Goal: Complete application form

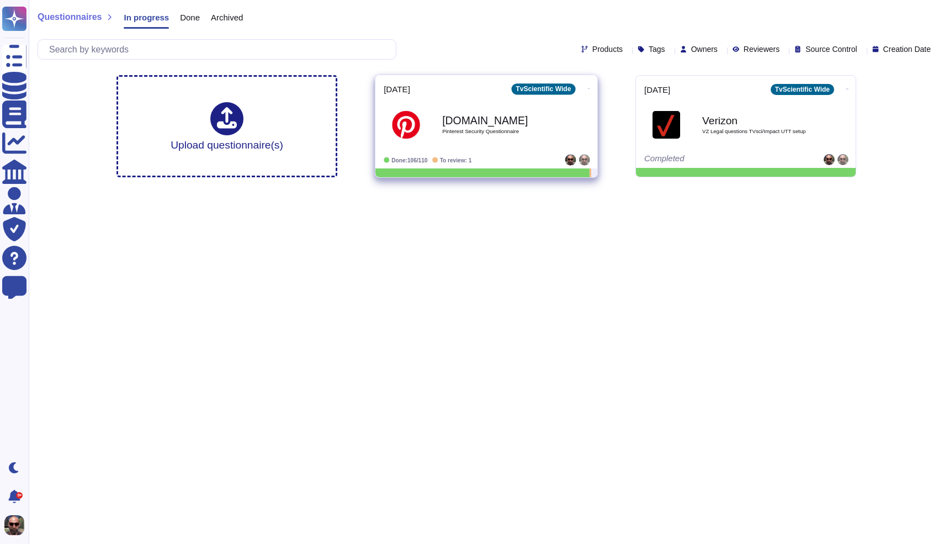
click at [484, 135] on div "[DOMAIN_NAME] Pinterest Security Questionnaire" at bounding box center [498, 124] width 112 height 45
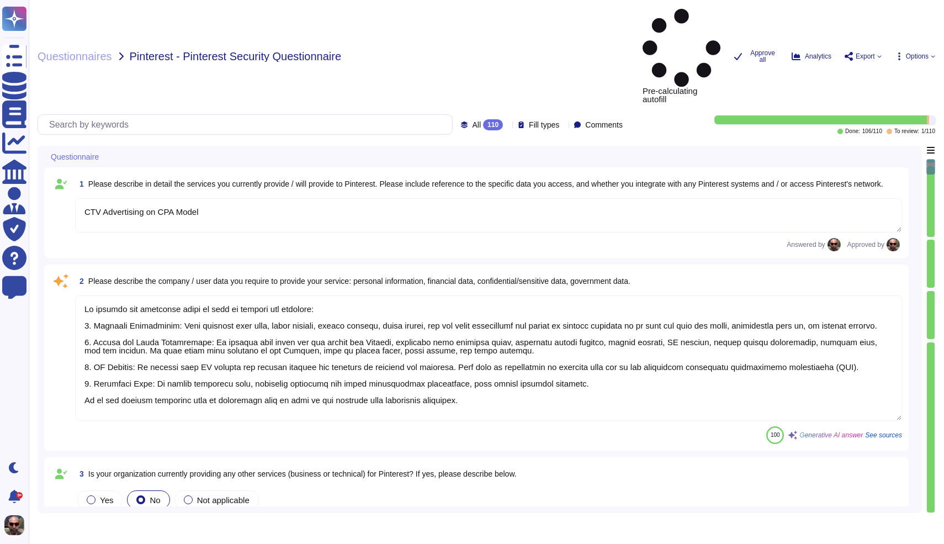
type textarea "CTV Advertising on CPA Model"
type textarea "We collect the following types of data to provide our services: 1. Personal Inf…"
type textarea "Yes, we have established procedures to ensure that our information systems comp…"
click at [185, 322] on textarea at bounding box center [488, 357] width 827 height 125
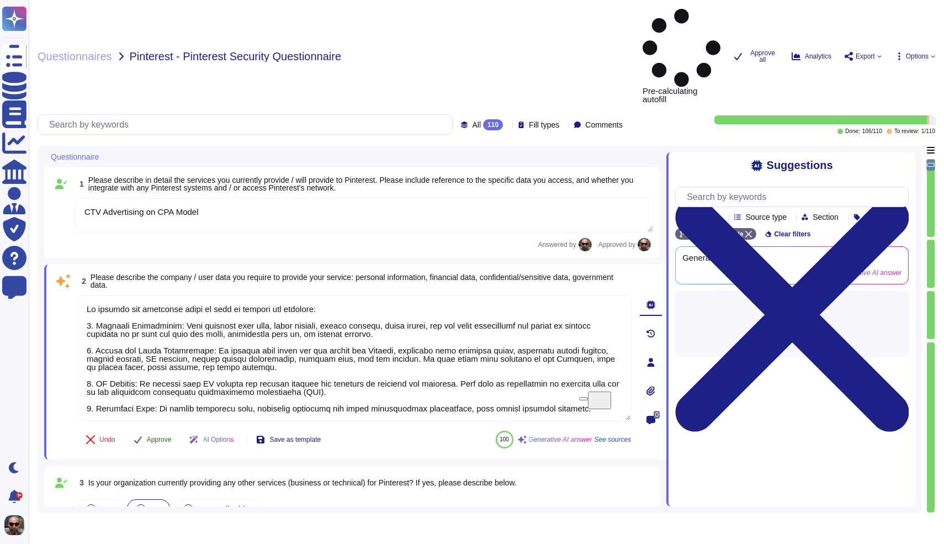
click at [136, 435] on icon at bounding box center [138, 439] width 9 height 9
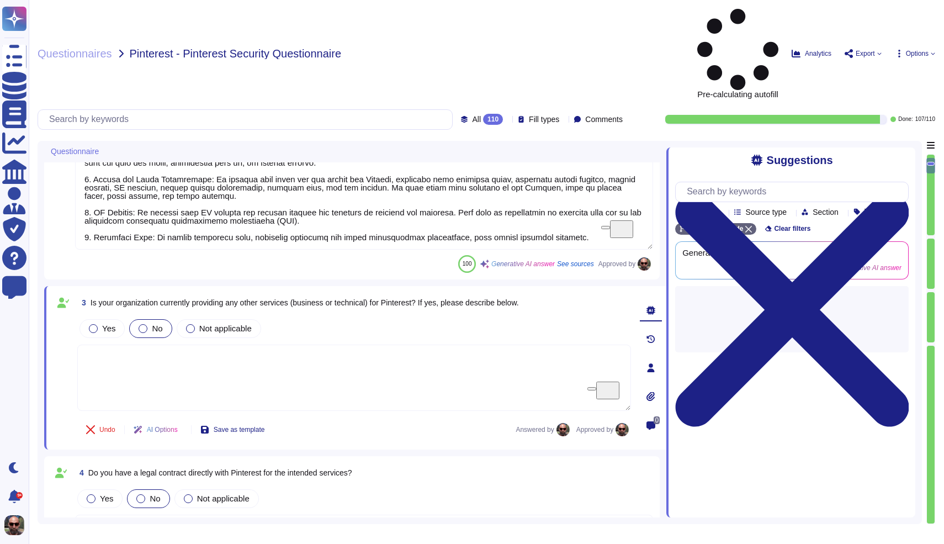
type textarea "Pixel based web activity tracker will be placed on your customer facing website…"
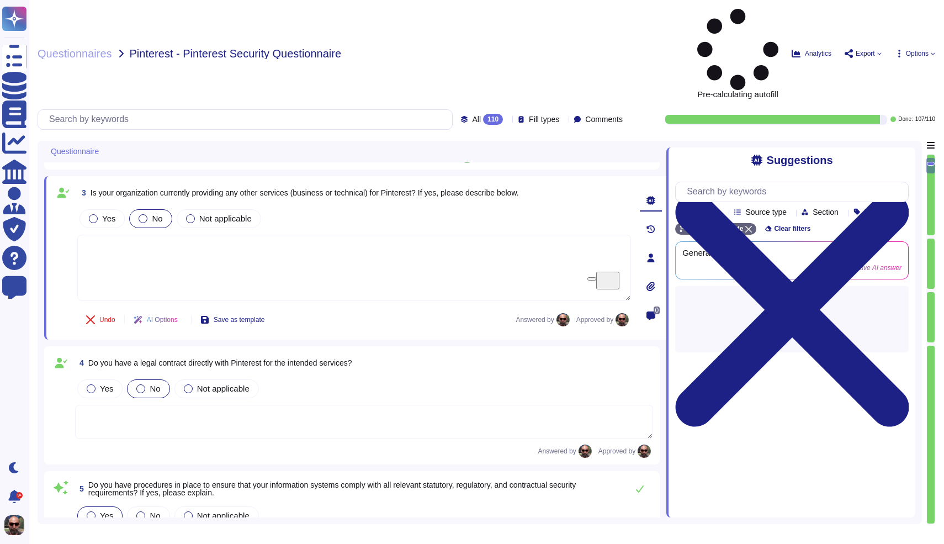
scroll to position [279, 0]
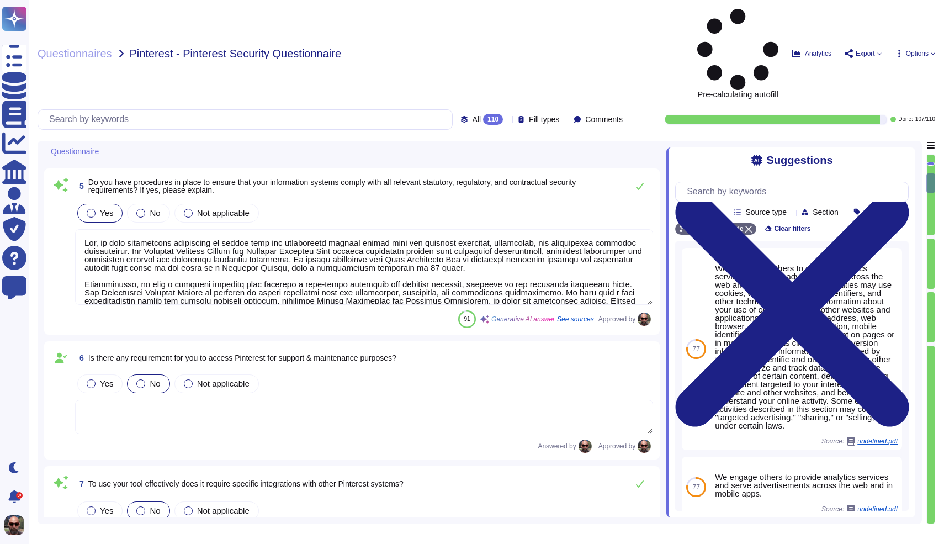
type textarea "Our software supports SSO authentication through Okta. We leverage OATH and [PE…"
type textarea "Yes, our tool retains detailed audit logs, which are generated to ensure networ…"
type textarea "Yes, security roles and responsibilities of employees, including [DEMOGRAPHIC_D…"
type textarea "Background screenings for employment candidates are performed as a component of…"
type textarea "Yes, there is a formal termination process in place to ensure timely removal of…"
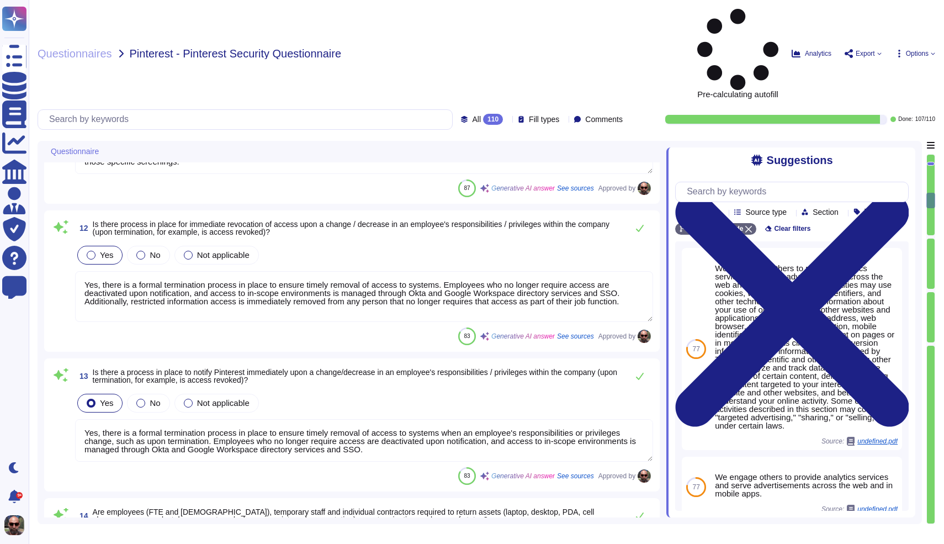
scroll to position [1493, 0]
type textarea "Yes, there is a formal termination process in place to ensure timely removal of…"
type textarea "Yes, employees, including [DEMOGRAPHIC_DATA] and [DEMOGRAPHIC_DATA] employees, …"
type textarea "Employees are required to sign acceptance of the Information Security Policy up…"
type textarea "The Information Security Policy is reviewed and approved annually by management…"
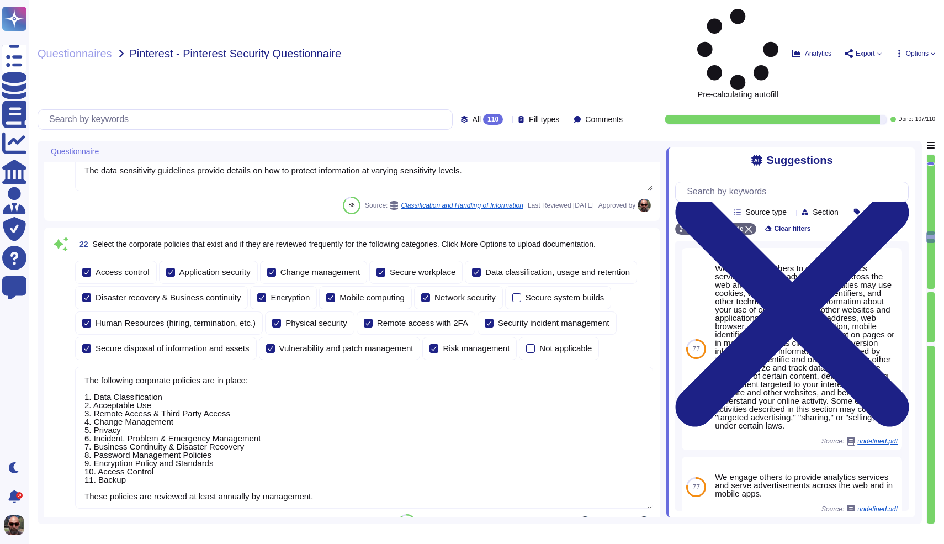
type textarea "In the event of a Security Breach that may affect customers or clients, includi…"
type textarea "The physical and environmental infrastructure that is relied upon consists of n…"
type textarea "The data sensitivity guidelines provide details on how to protect information a…"
type textarea "The following corporate policies are in place: 1. Data Classification 2. Accept…"
type textarea "Procedures are documented in a new hire checklist to guide personnel during the…"
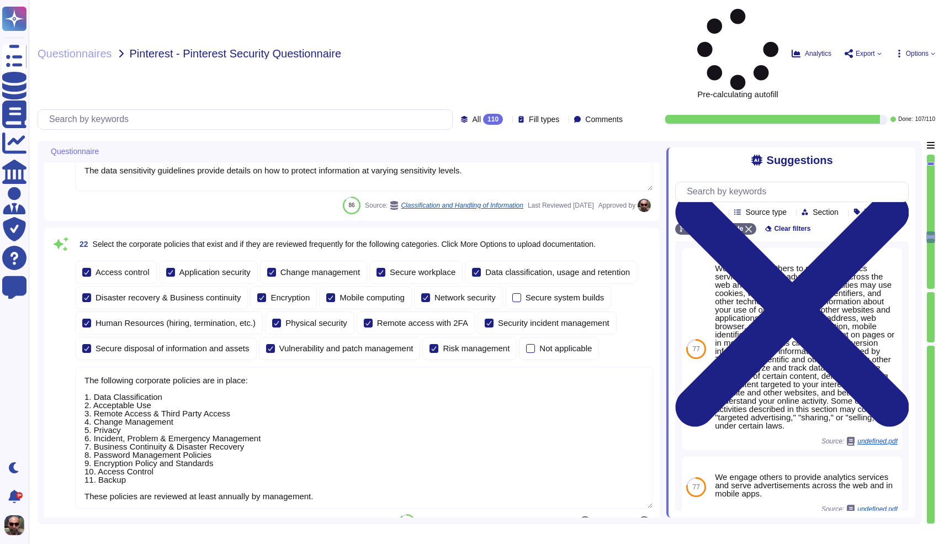
type textarea "The following governs how TvScientific classifies and handles data."
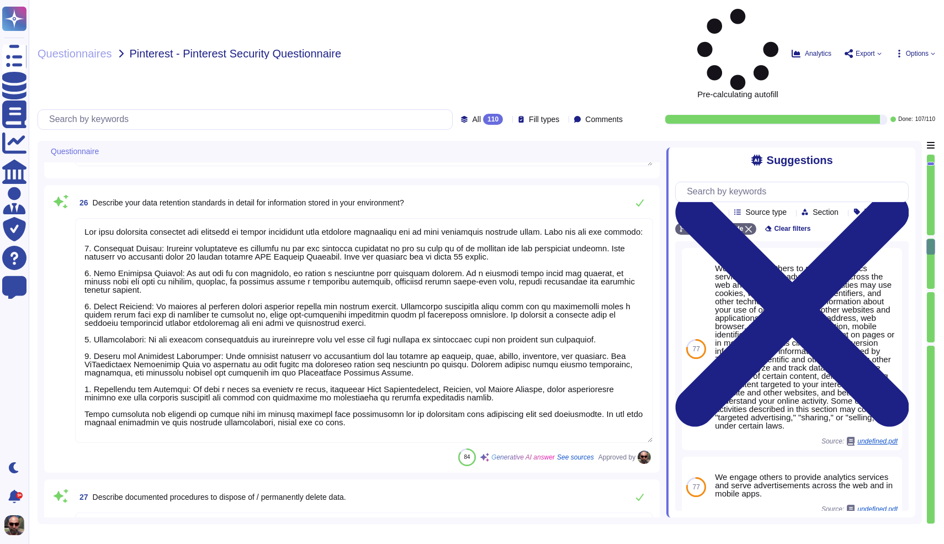
type textarea "Yes, employees are required to sign a confidentiality statement upon hire, agre…"
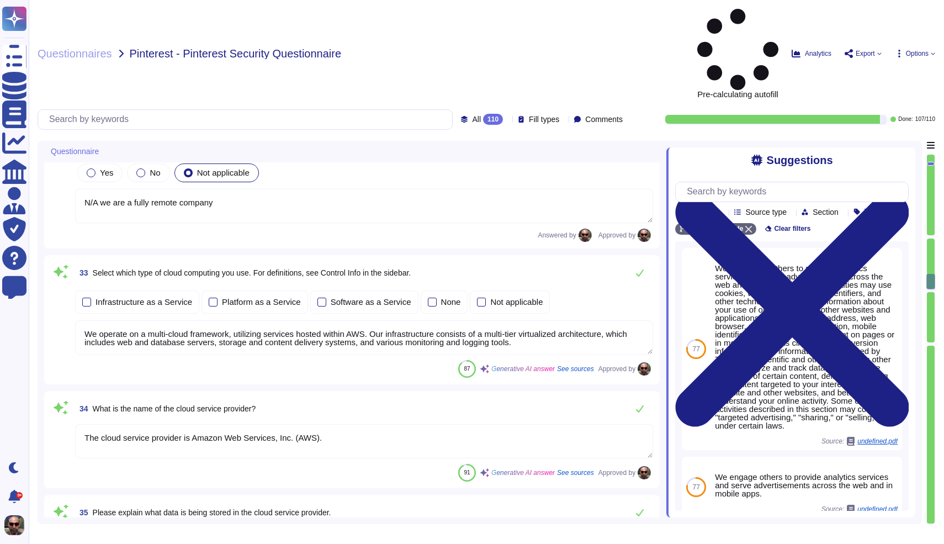
type textarea "we are a fully remote company"
type textarea "N/A we are a fully remote company"
type textarea "We operate on a multi-cloud framework, utilizing services hosted within AWS. Ou…"
type textarea "The cloud service provider is Amazon Web Services, Inc. (AWS)."
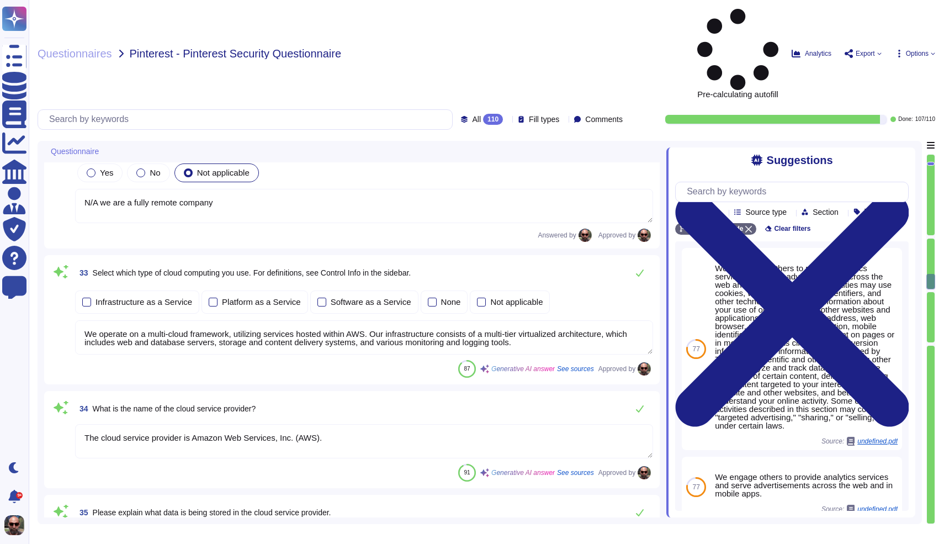
type textarea "The data stored in the cloud service provider includes: 1. Personal Data: This …"
type textarea "Data will be stored in data centers located in the [GEOGRAPHIC_DATA]. Specifica…"
type textarea "Customer data is segregated from other clients' data through logical data separ…"
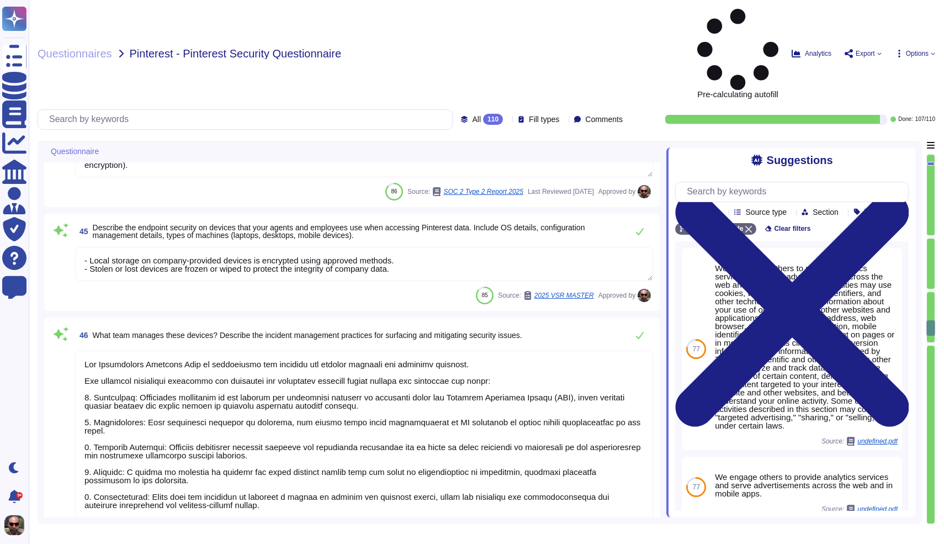
type textarea "The tvScientific internal network is protected from public internet traffic via…"
type textarea "Laptops managed by an MDM"
type textarea "Infrastructure TvScientific's platform is hosted within AWS and consists of a m…"
type textarea "- Local storage on company-provided devices is encrypted using approved methods…"
type textarea "The Information Security Team is responsible for managing the devices utilized …"
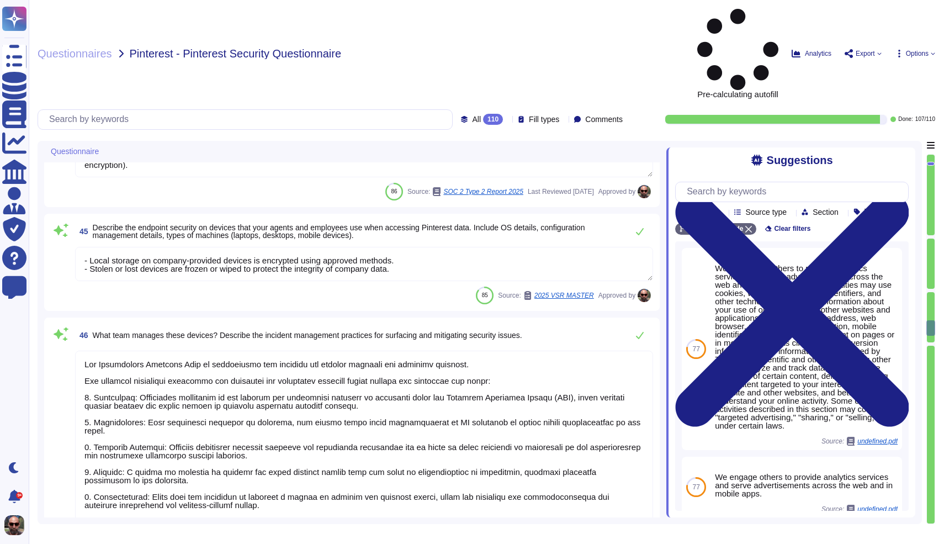
type textarea "Data protection at TvScientific employs various cryptographic technologies acro…"
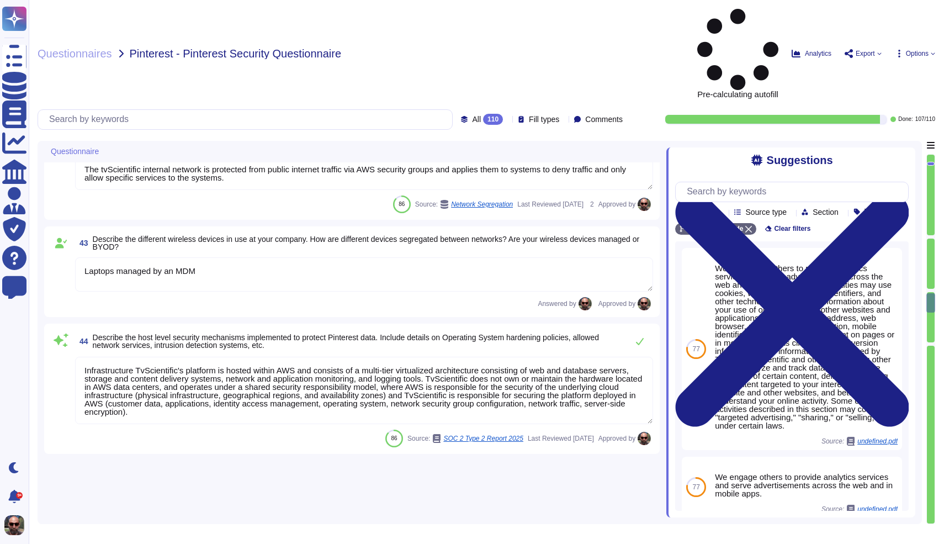
type textarea "The data stored in the cloud service provider includes: 1. Personal Data: This …"
type textarea "Data will be stored in data centers located in the [GEOGRAPHIC_DATA]. Specifica…"
type textarea "Customer data is segregated from other clients' data through logical data separ…"
type textarea "A network diagram is maintained that defines segmentation boundaries and commun…"
type textarea "HTTPS via web image pixel query string parameters"
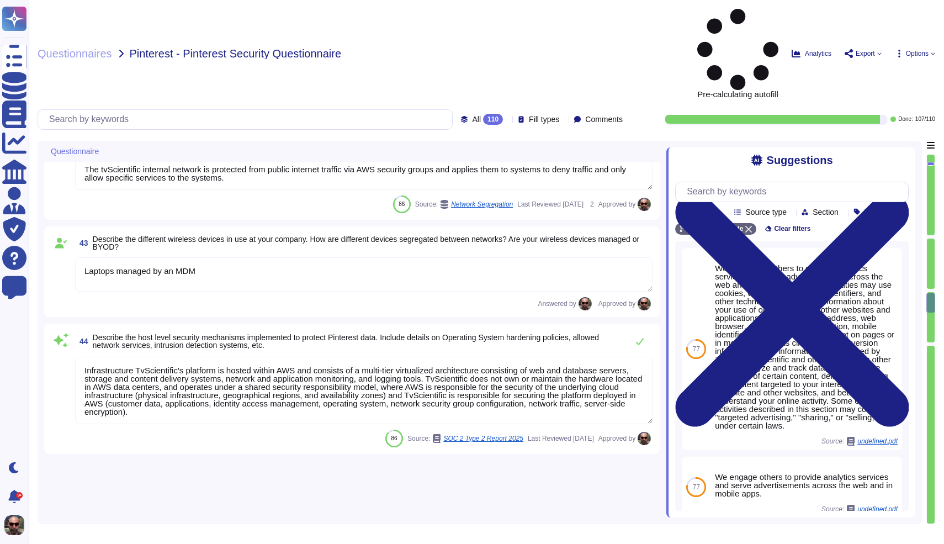
type textarea "In our environment, we utilize Transport Layer Security (TLS) for network commu…"
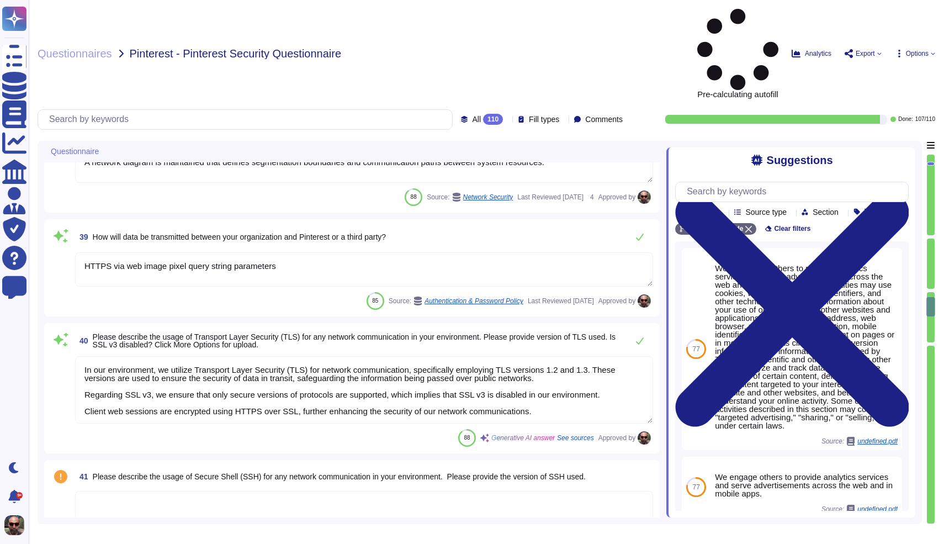
scroll to position [5568, 0]
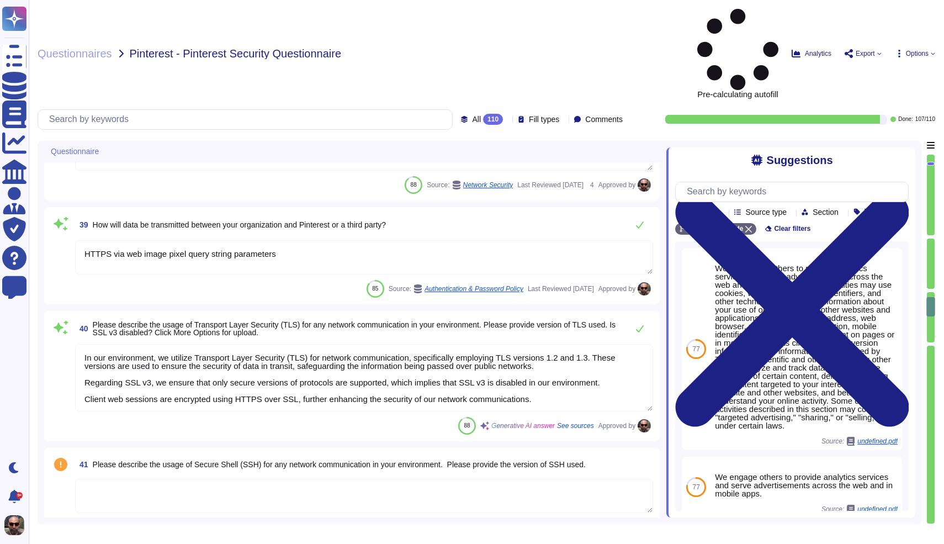
type textarea "- Local storage on company-provided devices is encrypted using approved methods…"
click at [252, 460] on span "Please describe the usage of Secure Shell (SSH) for any network communication i…" at bounding box center [339, 464] width 493 height 9
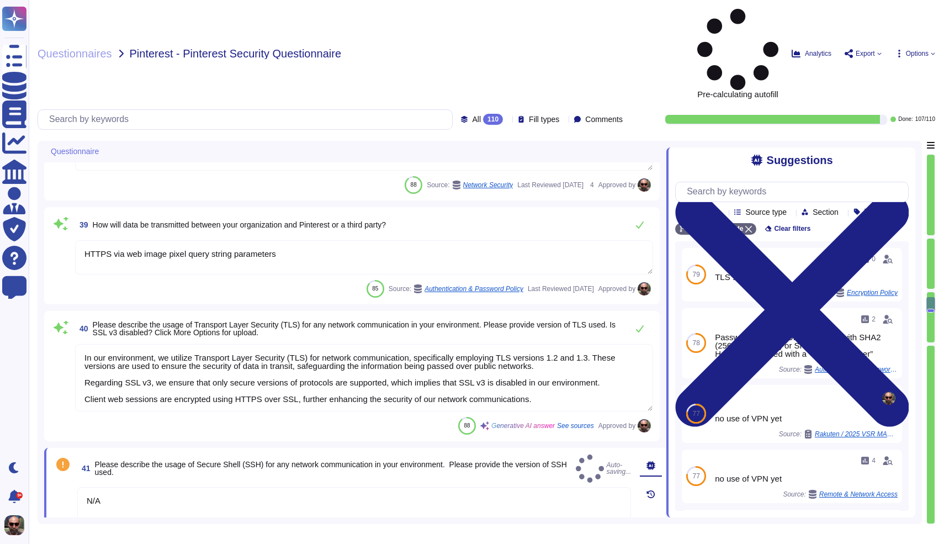
type textarea "N/A"
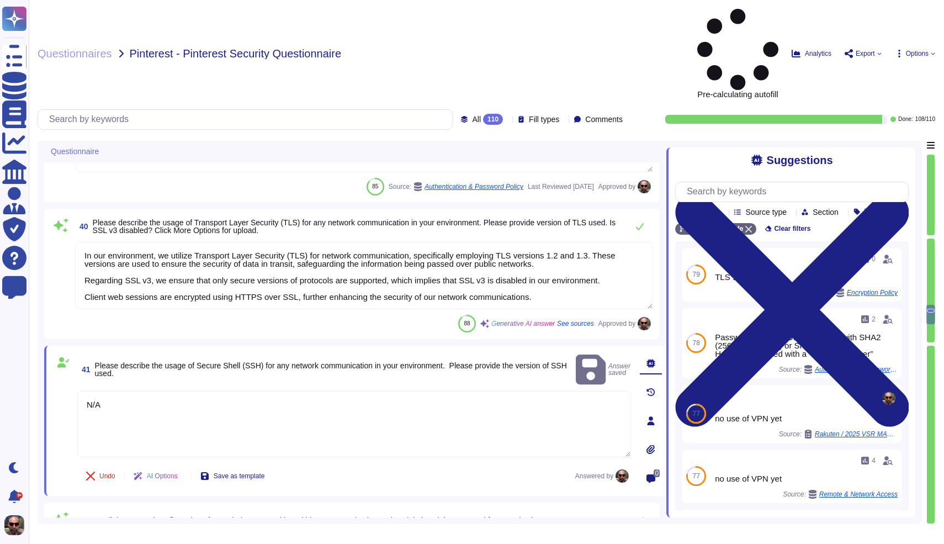
type textarea "- Local storage on company-provided devices is encrypted using approved methods…"
type textarea "The Information Security Team is responsible for managing the devices utilized …"
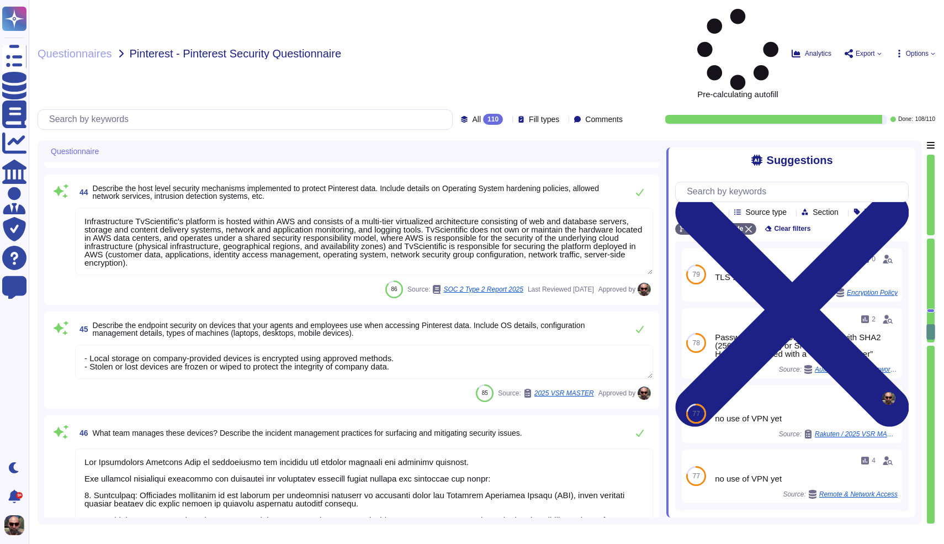
type textarea "Data protection at TvScientific employs various cryptographic technologies acro…"
type textarea "Our cryptographic key management process includes several key components to ens…"
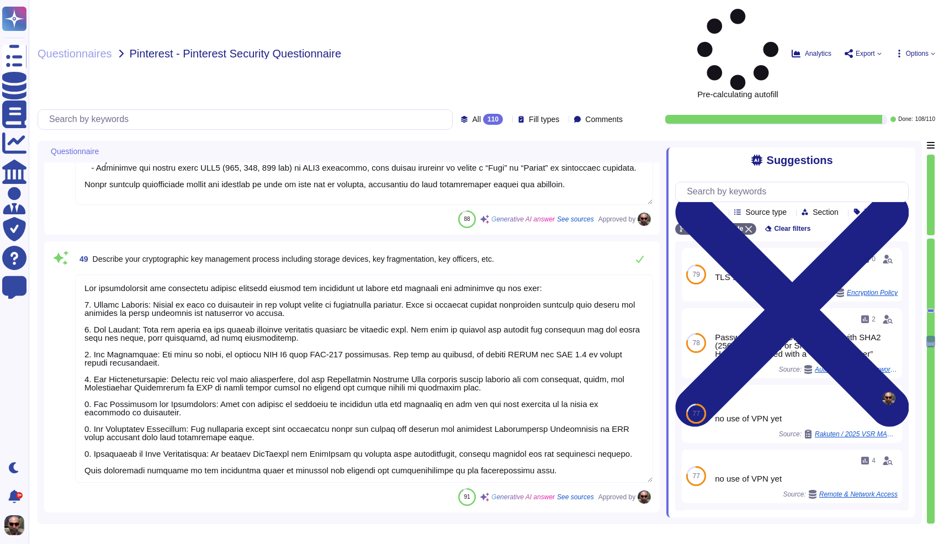
type textarea "Strong cryptography and security protocols are used to safeguard Confidential I…"
type textarea "Conﬁdential Information or PII transmitted in email messages are to be encrypte…"
type textarea "Data exchange via https connection for advertising opportunities from supply-si…"
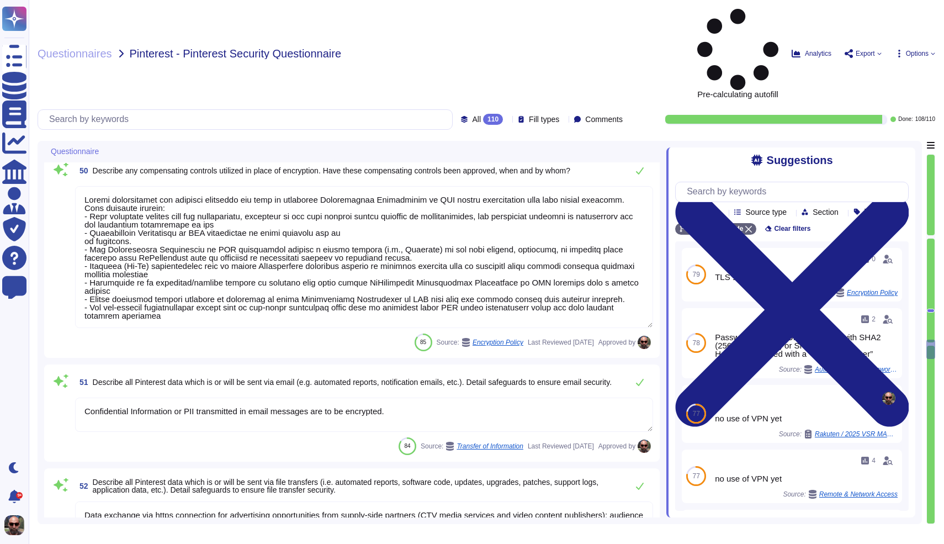
type textarea "Yes, sensitive data assets are encrypted both at rest and in transit. - For dat…"
type textarea "Controls over security prevent or detect the breakdown and circumvention of seg…"
type textarea "All administrative and security activities, as well as access to confidential d…"
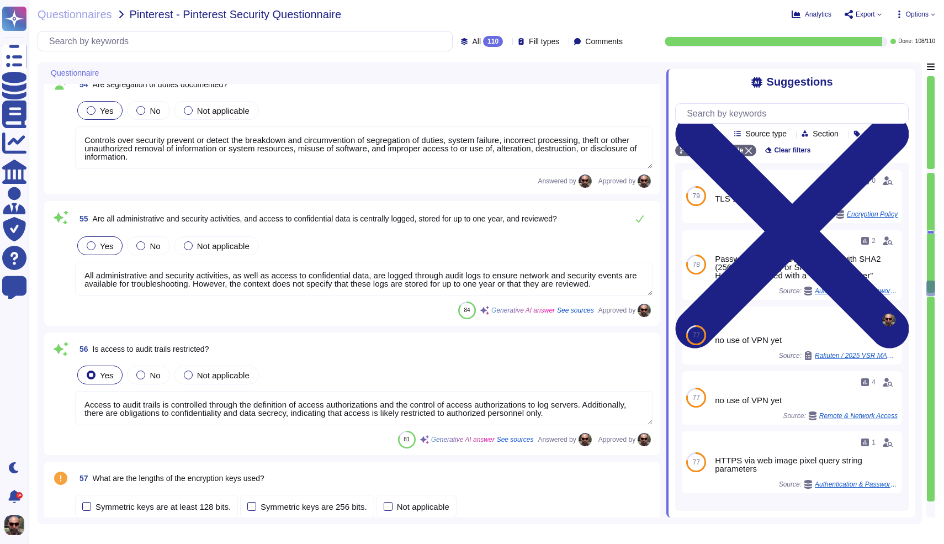
type textarea "Access to audit trails is controlled through the definition of access authoriza…"
type textarea "Private keys must be kept confidential"
type textarea "The application has controls in place to prevent unauthorized access to cryptog…"
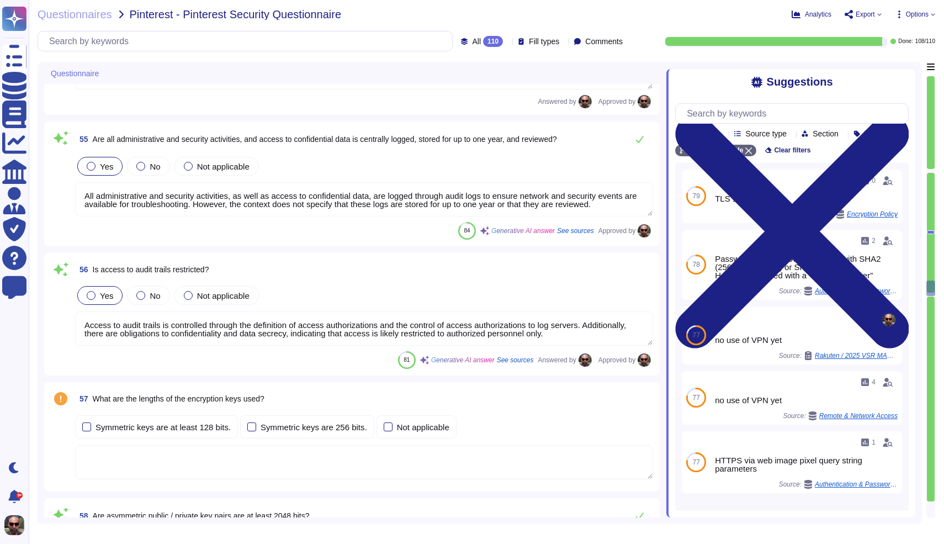
scroll to position [7917, 0]
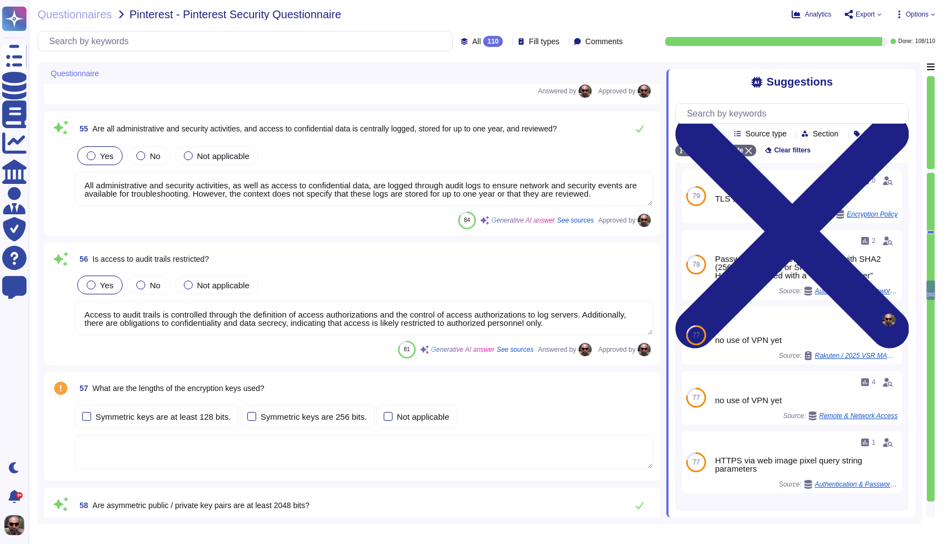
type textarea "Yes, wireless network connections used to transmit confidential information mus…"
click at [171, 446] on textarea at bounding box center [364, 452] width 578 height 34
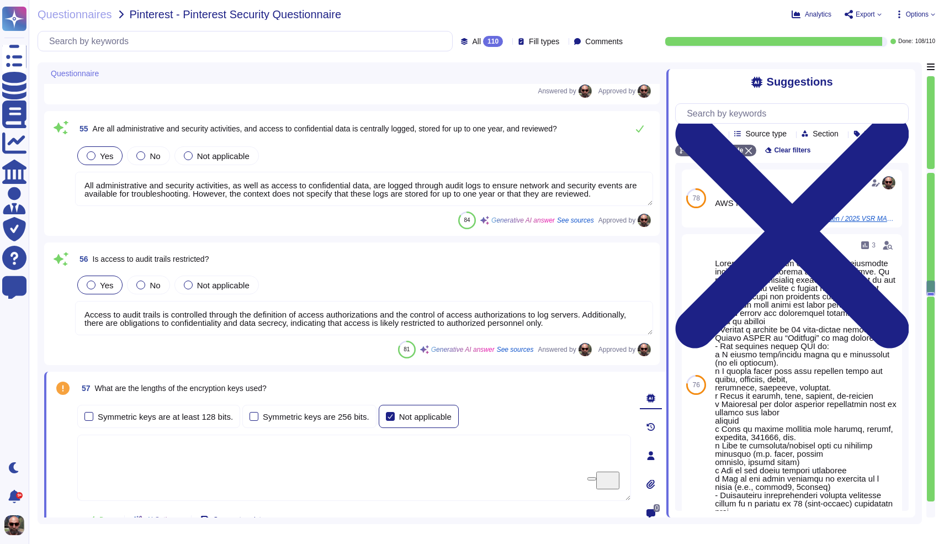
click at [395, 417] on div at bounding box center [390, 416] width 9 height 9
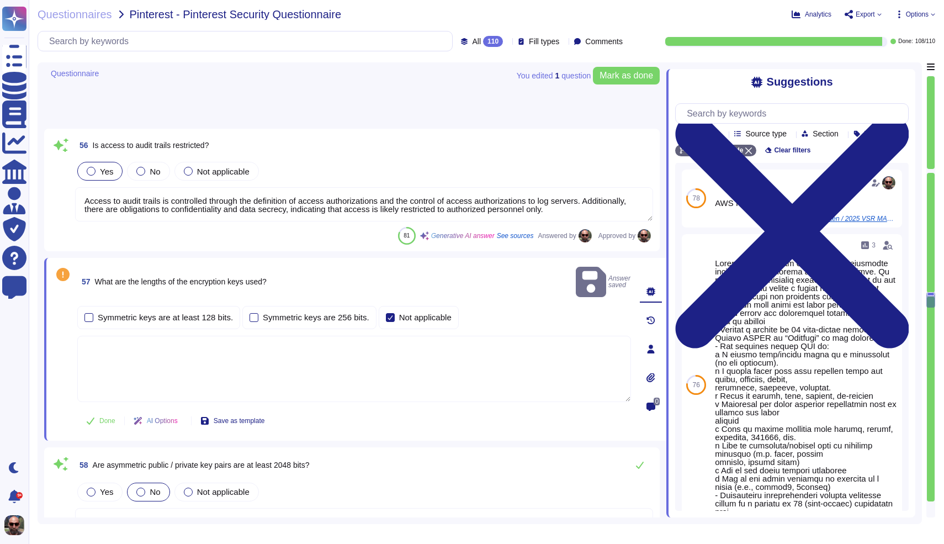
type textarea "Yes, wireless network connections used to transmit confidential information mus…"
type textarea "All mobile devices utilized for business purposes are equipped with antivirus/m…"
type textarea "Inactive user IDs are disabled or deleted upon notification that the employee n…"
type textarea "Logs are retained at least 24 months"
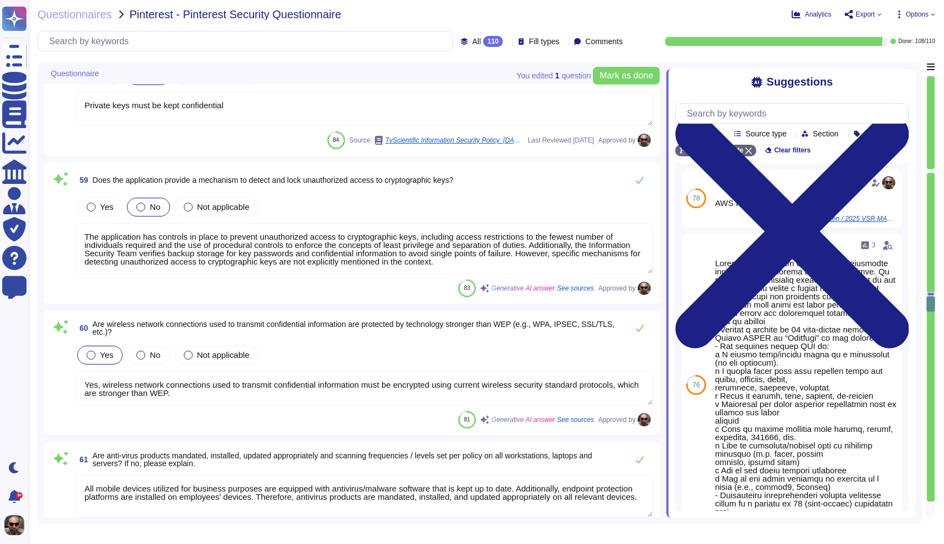
type textarea "Privileged user access rights are reviewed periodically, as indicated by the me…"
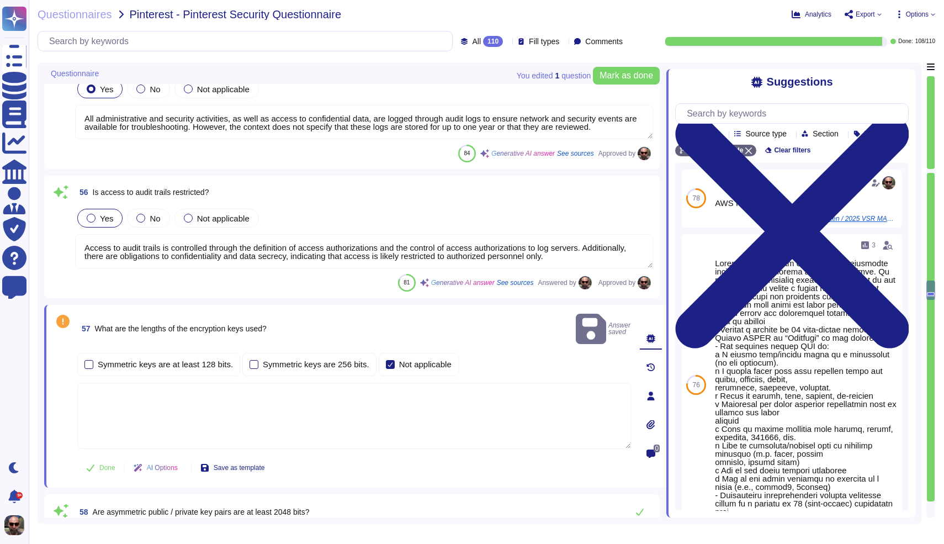
type textarea "Yes, sensitive data assets are encrypted both at rest and in transit. - For dat…"
type textarea "Controls over security prevent or detect the breakdown and circumvention of seg…"
type textarea "All administrative and security activities, as well as access to confidential d…"
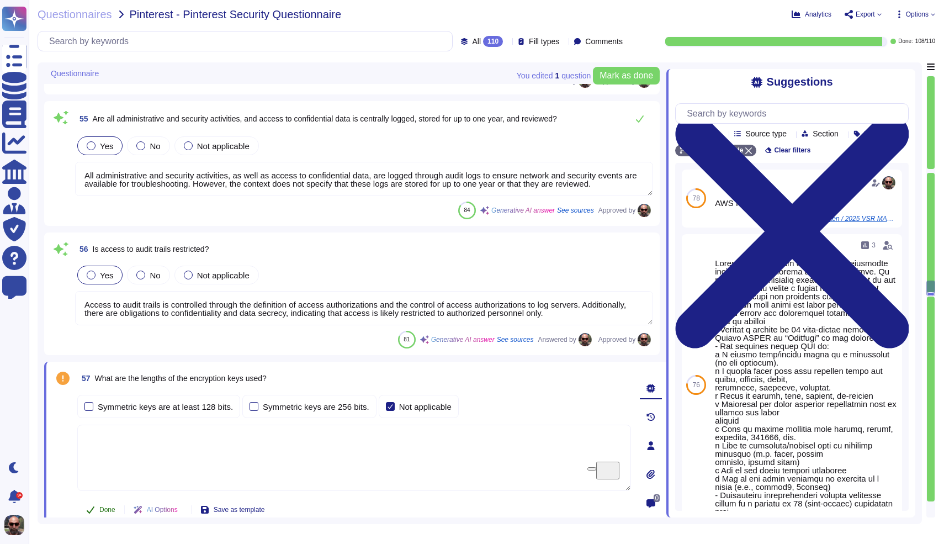
click at [95, 508] on button "Done" at bounding box center [100, 510] width 47 height 22
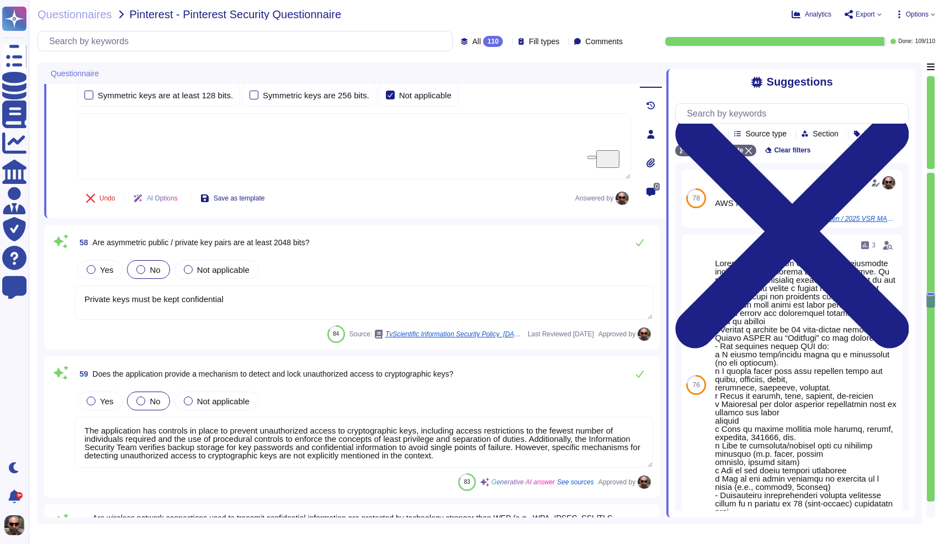
type textarea "All mobile devices utilized for business purposes are equipped with antivirus/m…"
type textarea "Inactive user IDs are disabled or deleted upon notification that the employee n…"
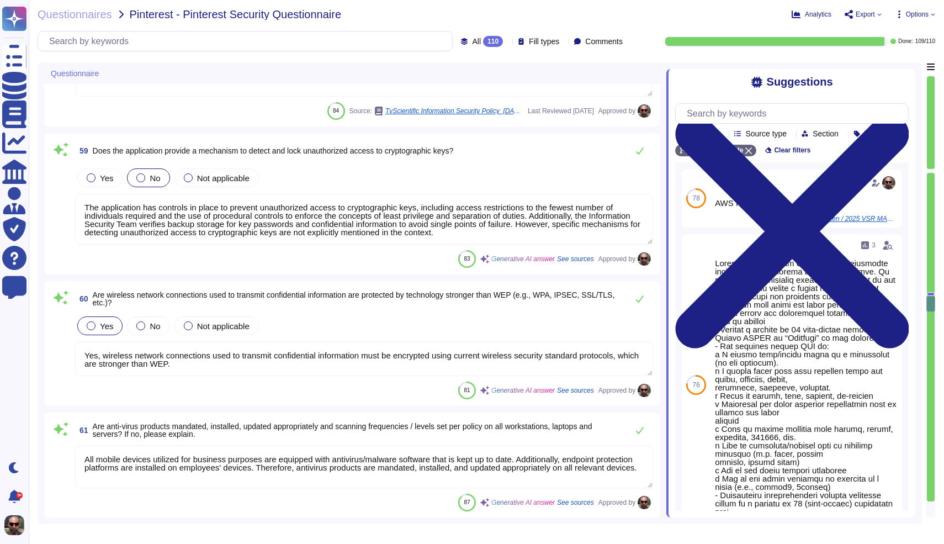
type textarea "Logs are retained at least 24 months"
type textarea "Privileged user access rights are reviewed periodically, as indicated by the me…"
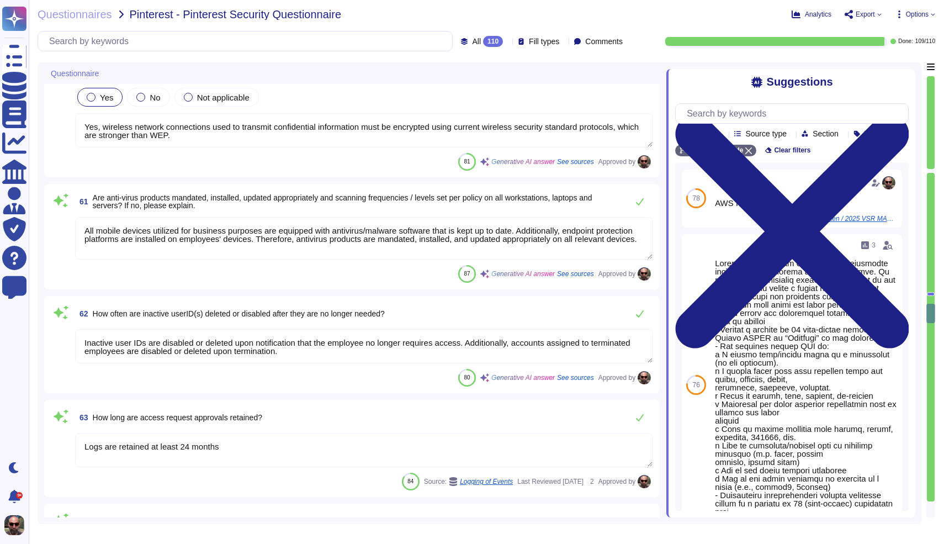
type textarea "The requirements for passwords on systems holding, processing, or transporting …"
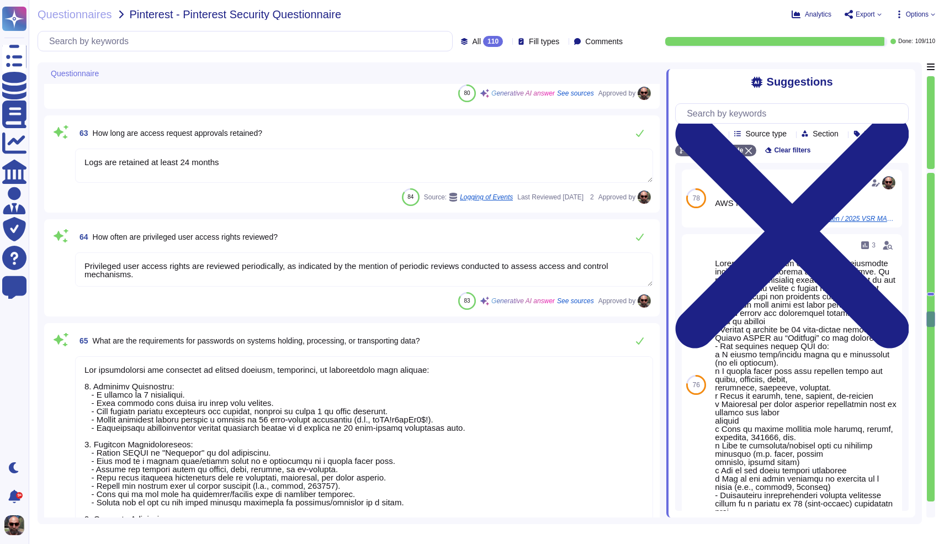
type textarea "Initial or default passwords are [SECURITY_DATA] to staff and customers in a se…"
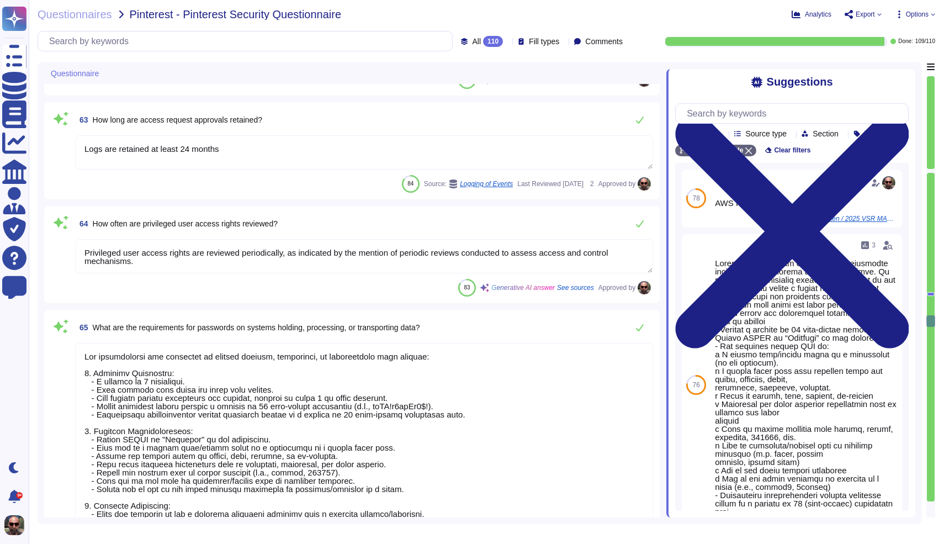
type textarea "A user's identity is verified prior to resetting a password by requiring anothe…"
type textarea "Okta authentication is utilized to manage user access. Strong passwords and MFA…"
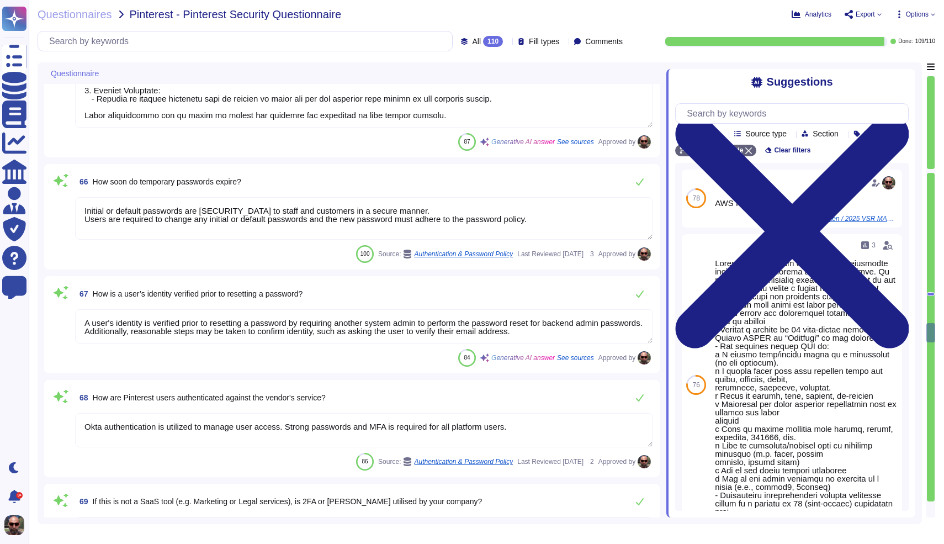
type textarea "Yes, 2-Factor Authentication (2FA) is utilized by our company, specifically thr…"
type textarea "Access to internal systems is managed through several mechanisms to ensure secu…"
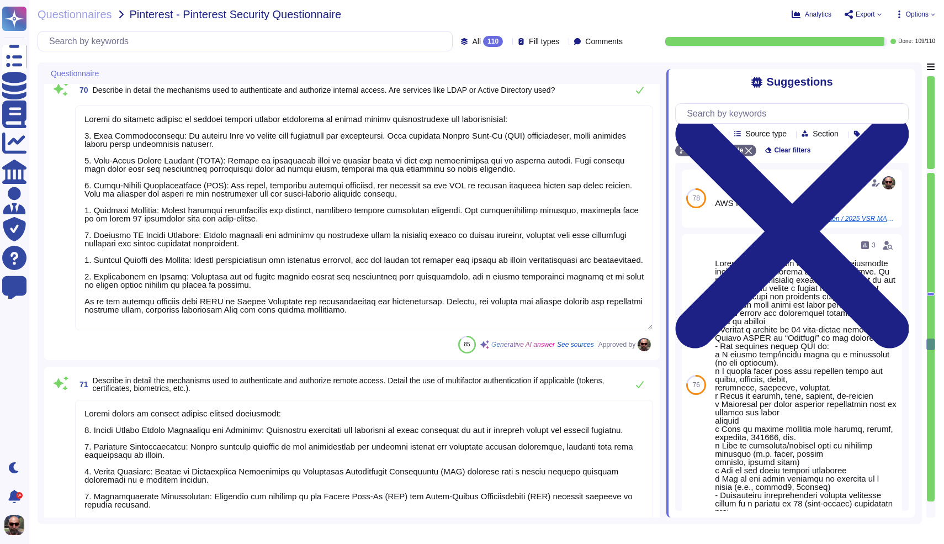
type textarea "Remote access is secured through several mechanisms: 1. Secure Remote Access Pr…"
type textarea "Passwords are [SECURITY_DATA] using SHA2 (256, 384, 512 bit) or SHA3 protocols,…"
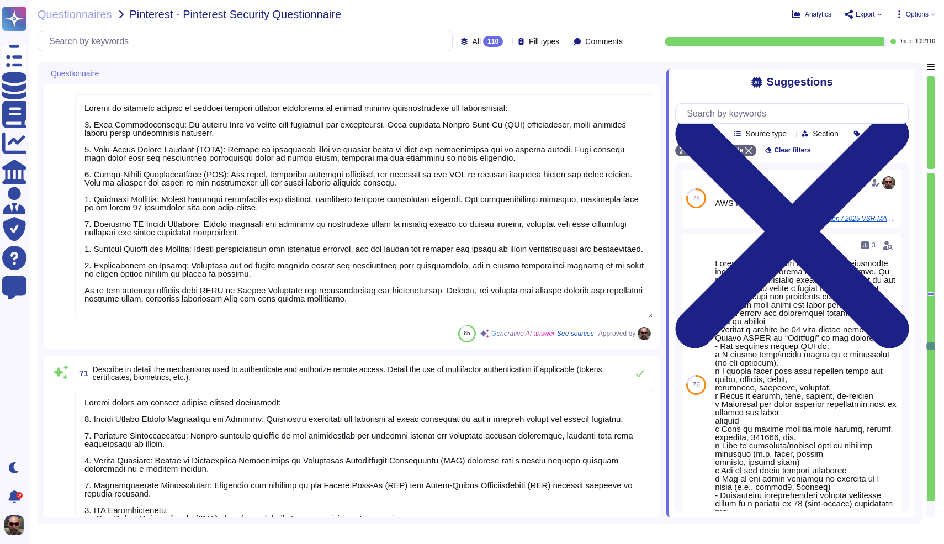
type textarea "Password are [SECURITY_DATA] with SHA2 (256, 384, 512 bit) or SHA3 protocols. H…"
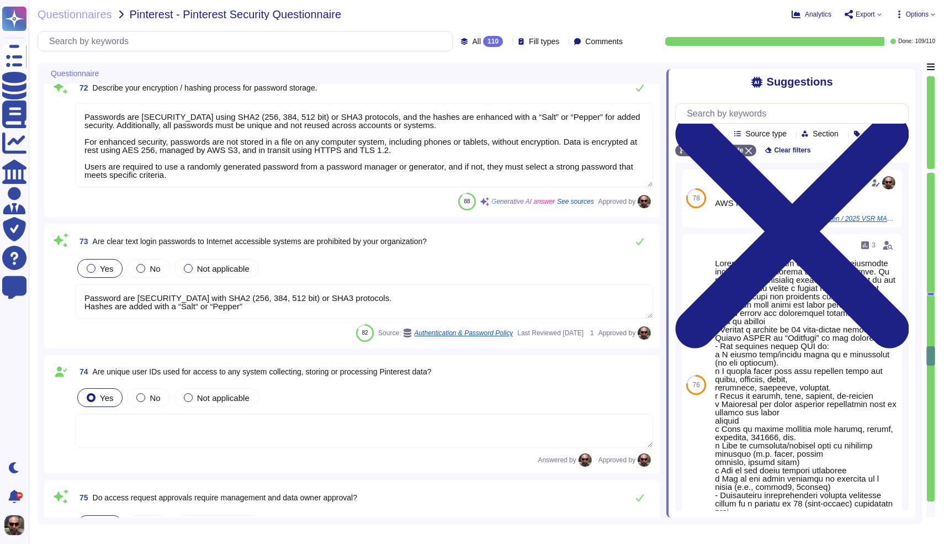
type textarea "Access request approvals require management approval prior to granting access t…"
type textarea "Backend admins passwords require another system admin to perform the password r…"
type textarea "Password reset authority is restricted to authorized personnel. Specifically, b…"
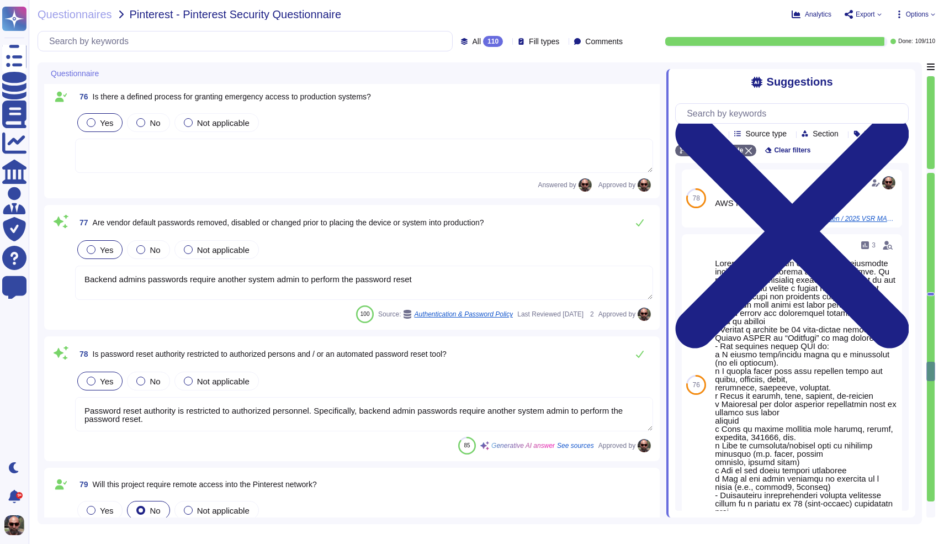
type textarea "Our software development lifecycle is structured to ensure quality delivery of …"
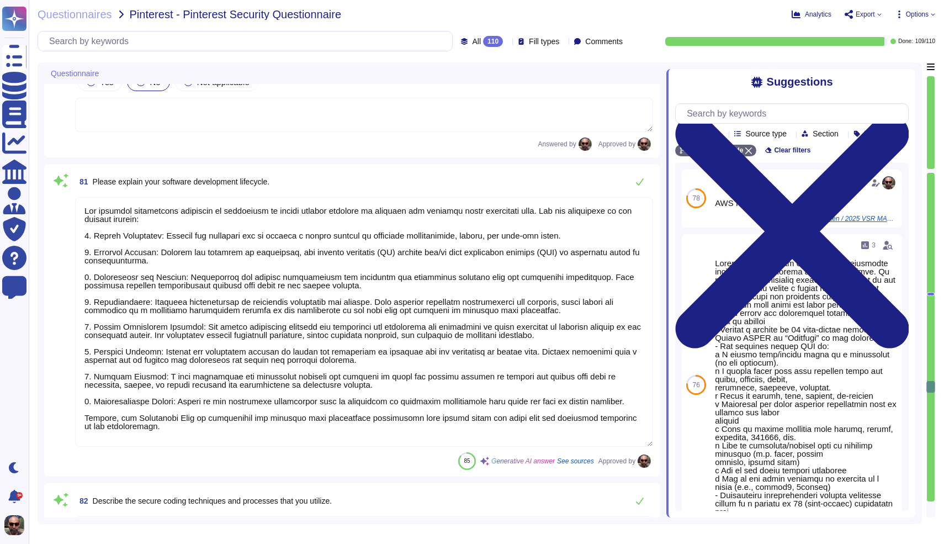
type textarea "Lo ipsumdolo sitamet consec adipis elitseddoe tem incididun ut labore etd magna…"
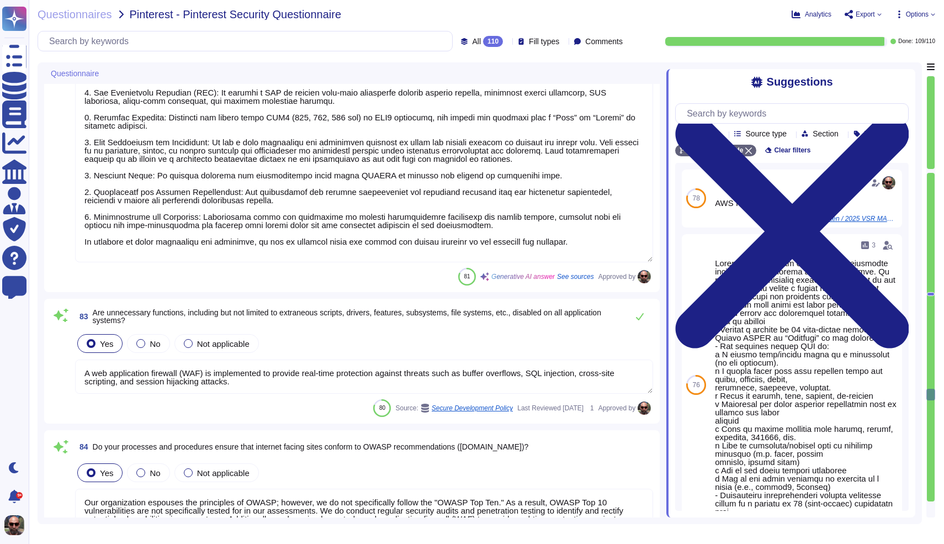
type textarea "A web application firewall (WAF) is implemented to provide real-time protection…"
type textarea "Our organization espouses the principles of OWASP; however, we do not specifica…"
type textarea "After changes are initiated, they go through a review process to establish just…"
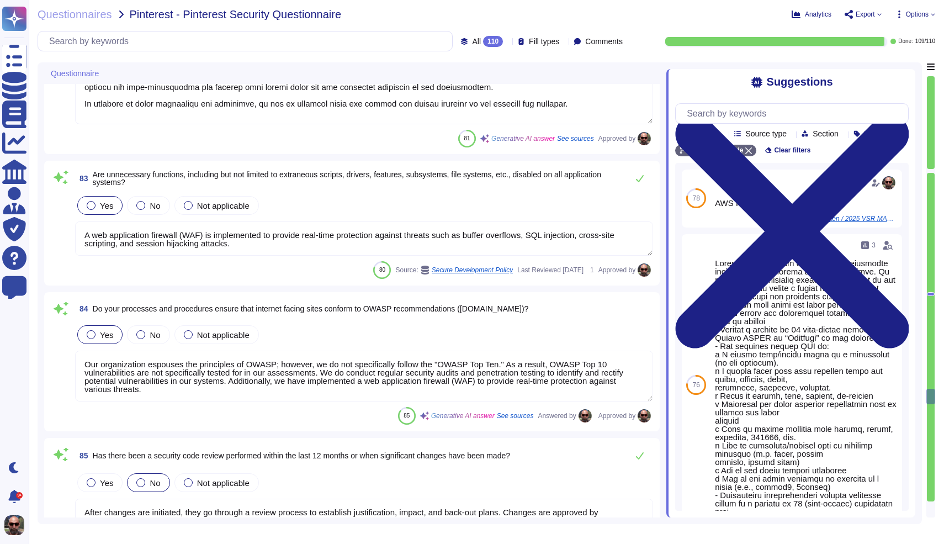
type textarea "Yes, there are mechanisms in place to ensure that all changes are adequately te…"
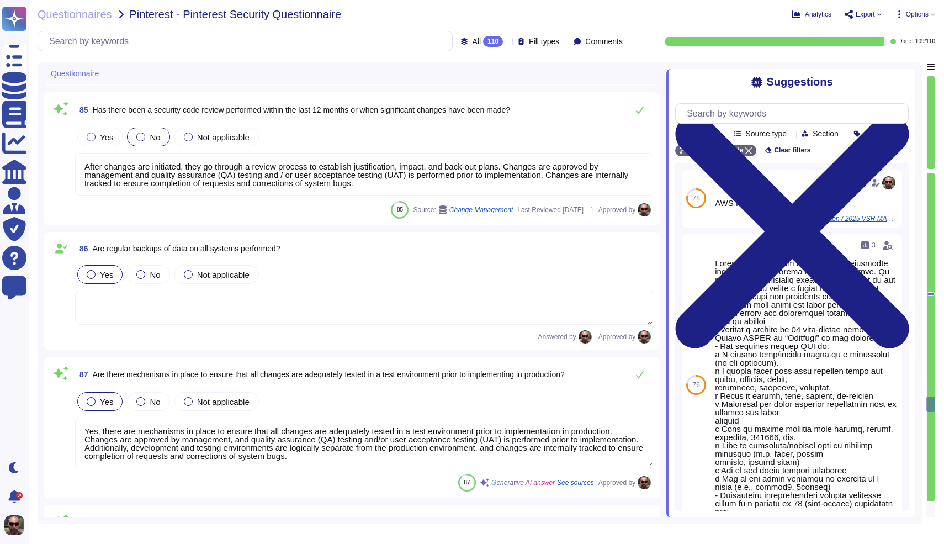
type textarea "Yes, procedures are in place for staying up to date with system and security fi…"
type textarea "- End-user controls for CCPA and other state-level privacy regulations are mana…"
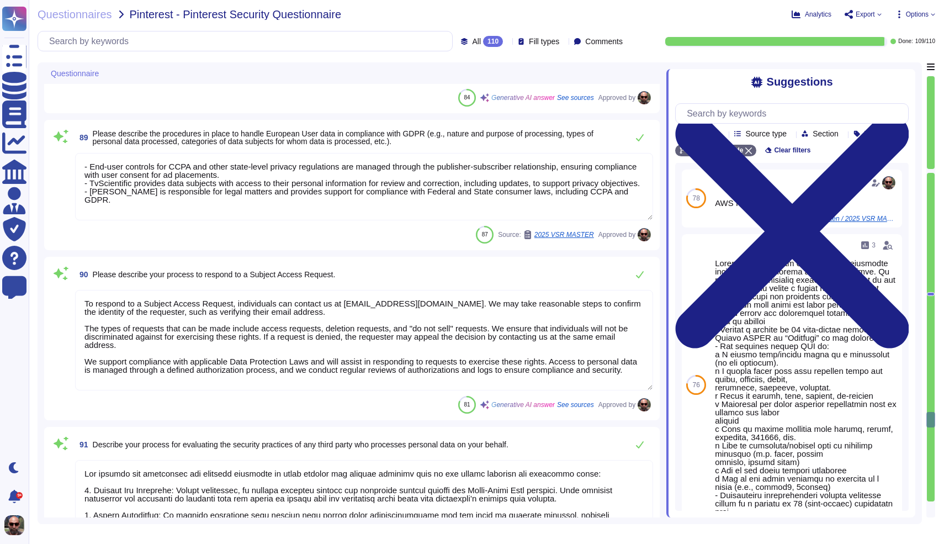
type textarea "To respond to a Subject Access Request, individuals can contact us at [EMAIL_AD…"
type textarea "Lor ipsumdo sit ametconsec adi elitsedd eiusmodte in utlab etdolor mag aliquae …"
type textarea "TvScientific supports compliance with Federal and State consumer laws, includin…"
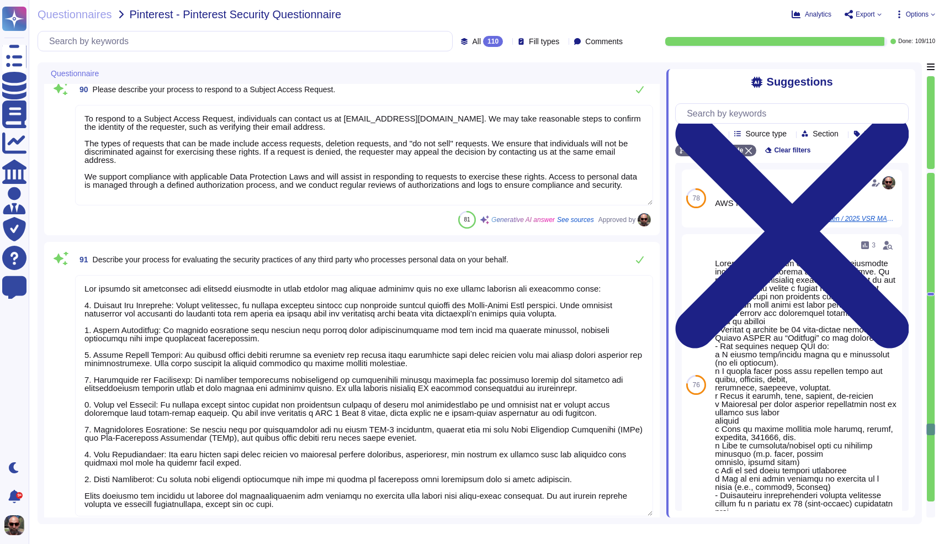
type textarea "[EMAIL_ADDRESS][DOMAIN_NAME]"
type textarea "Lo ips dolor sita consectetur ad eli seddoeius temporincidid ut la etdolorem al…"
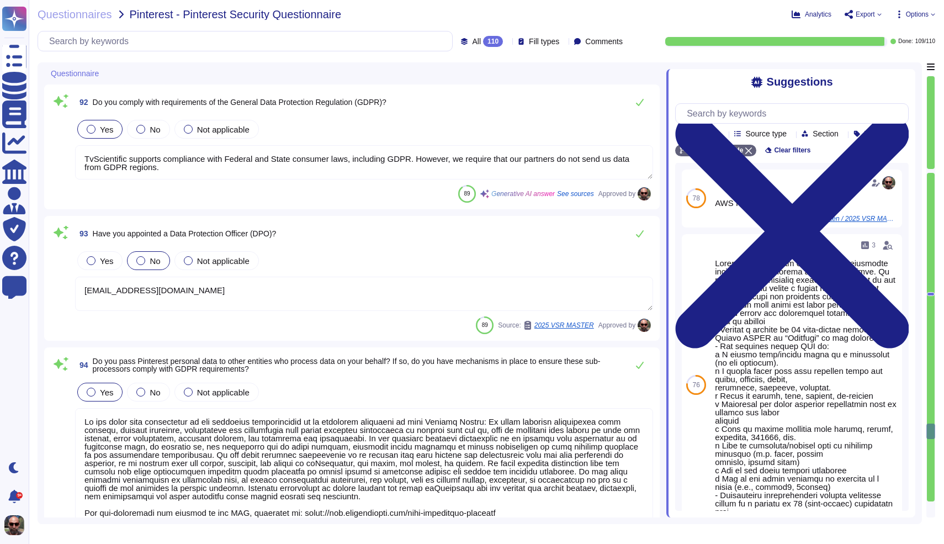
type textarea "Internal security audits are conducted regularly to identify and rectify potent…"
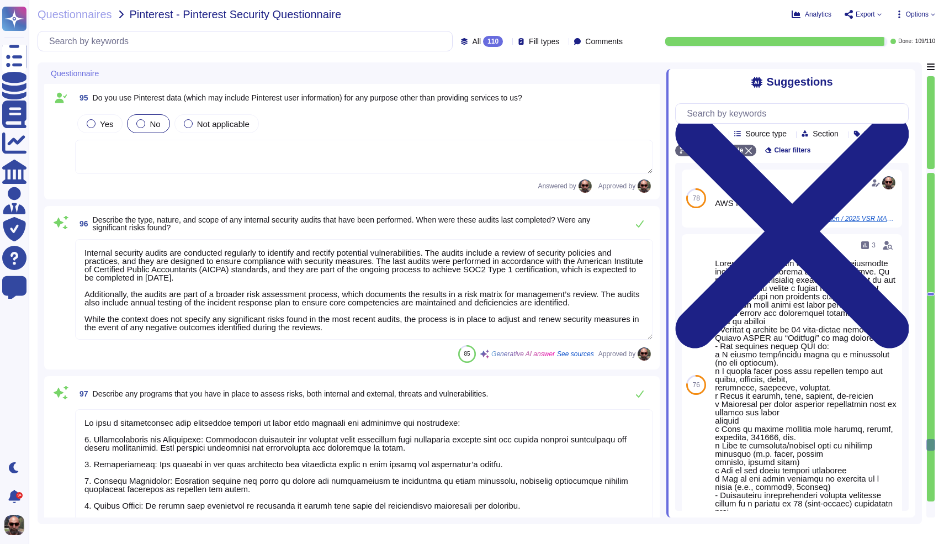
type textarea "Lo ipsu d sitametconsec adip elitseddoe tempori ut labor etdo magnaali eni admi…"
type textarea "Yes, there is a formalized process in place to track, prioritize, and remediate…"
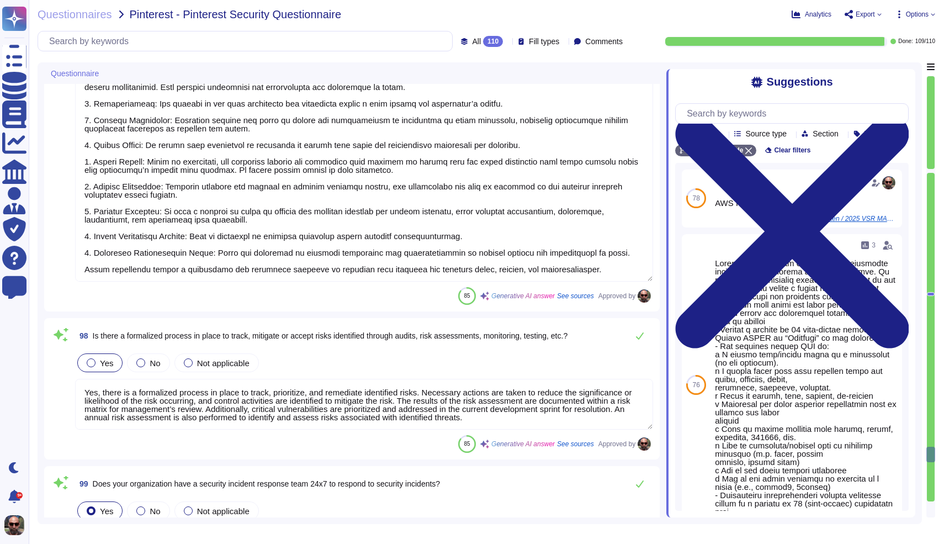
type textarea "Yes, there is a dedicated security team in place, including an Incident Respons…"
type textarea "Incident Response tvScientific monitors the network for suspicious activity and…"
type textarea "A system is in place to monitor and track security events from identification t…"
type textarea "Yes, our organization has implemented procedures for the development and mainte…"
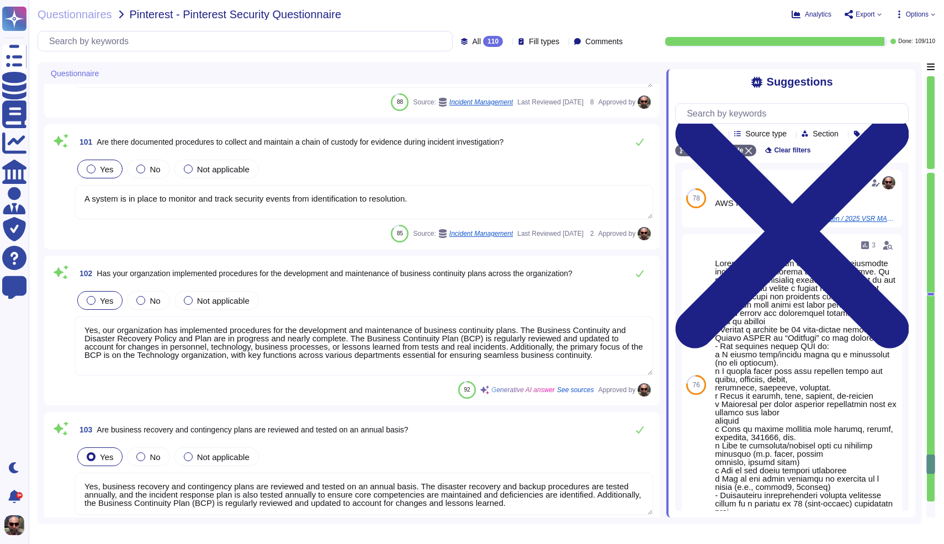
type textarea "Yes, business recovery and contingency plans are reviewed and tested on an annu…"
type textarea "Backup data is encrypted. The strength of the encryption is AES-256, managed by…"
type textarea "Yes, services are architected for high availability. All services are deployed …"
type textarea "Cloud Infrastructure: - Description: While we operate on a multi-cloud framewor…"
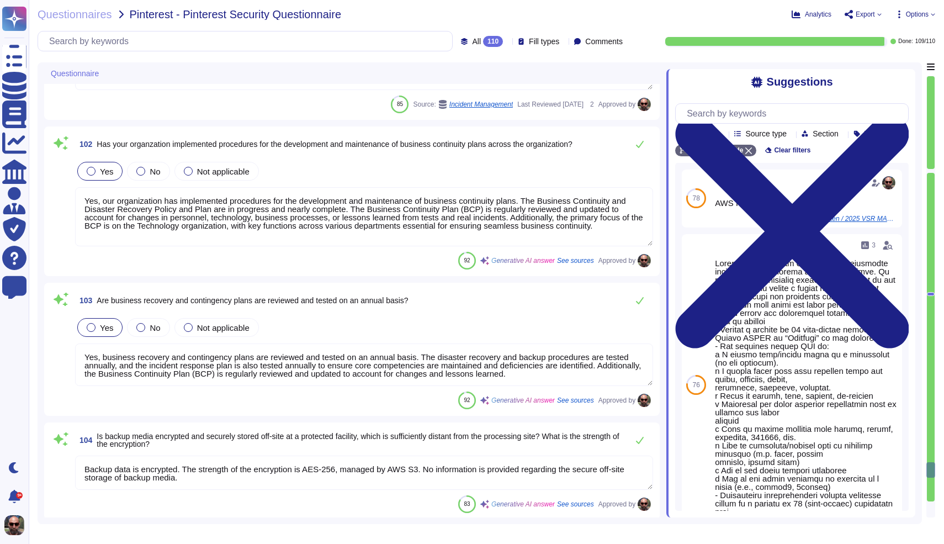
type textarea "Critical vulnerabilities are picked up and put into the current development spr…"
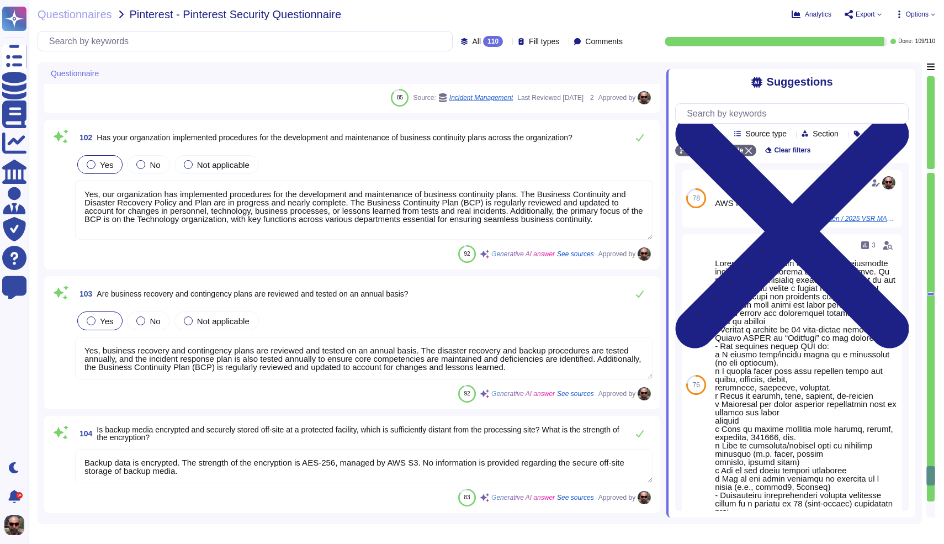
type textarea "Yes, our organization has continuous monitoring tools in place. We utilize an I…"
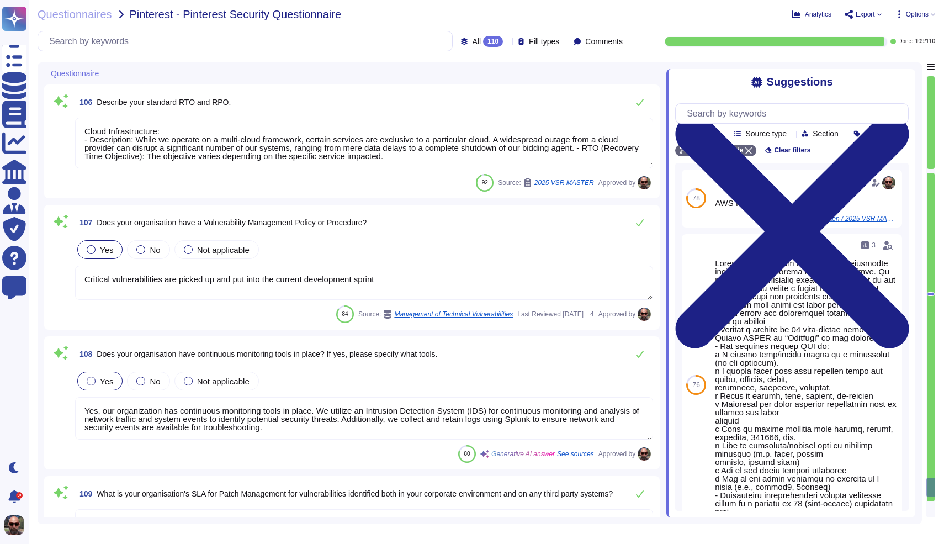
type textarea "Critical vulnerabilities are picked up and put into the current development spr…"
type textarea "N/A"
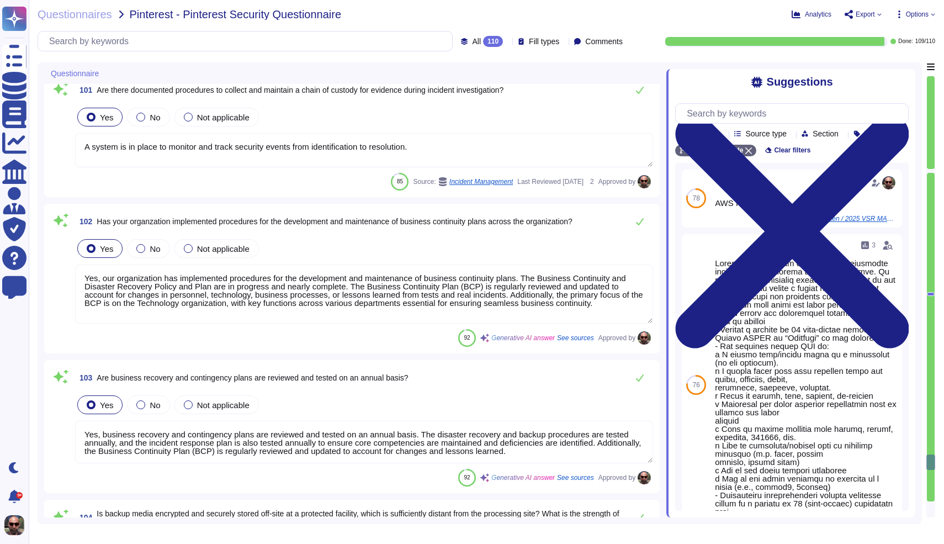
type textarea "Yes, there is a formalized process in place to track, prioritize, and remediate…"
type textarea "Yes, there is a dedicated security team in place, including an Incident Respons…"
type textarea "Incident Response tvScientific monitors the network for suspicious activity and…"
type textarea "A system is in place to monitor and track security events from identification t…"
type textarea "Yes, our organization has implemented procedures for the development and mainte…"
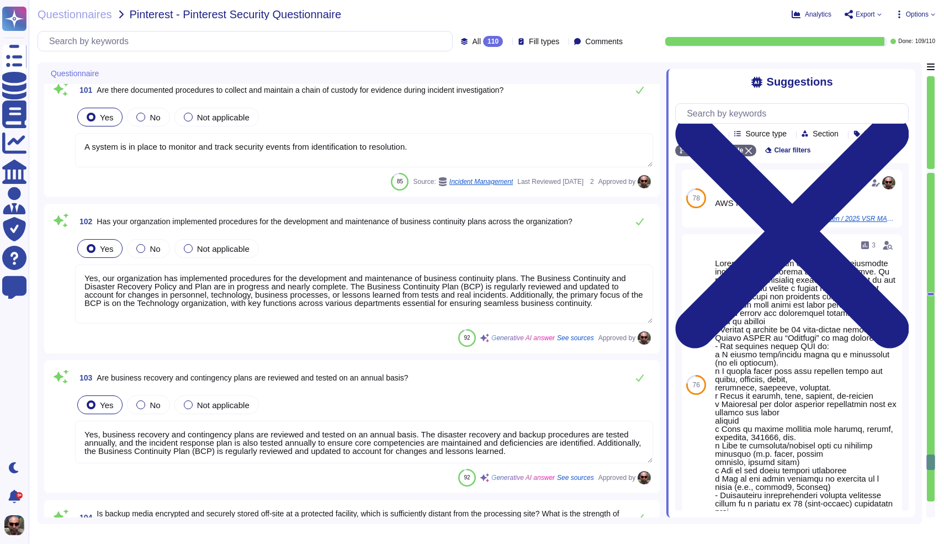
type textarea "Yes, business recovery and contingency plans are reviewed and tested on an annu…"
type textarea "Backup data is encrypted. The strength of the encryption is AES-256, managed by…"
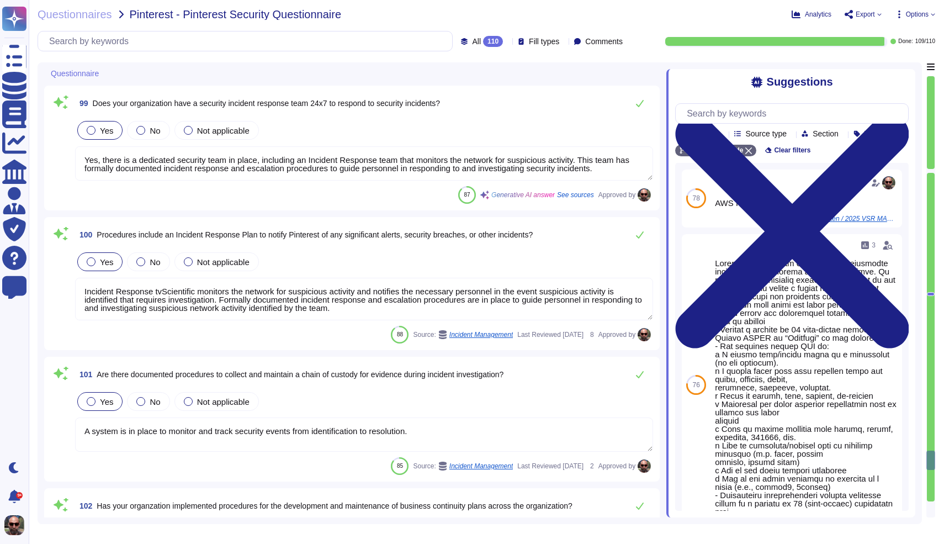
type textarea "Lo ipsu d sitametconsec adip elitseddoe tempori ut labor etdo magnaali eni admi…"
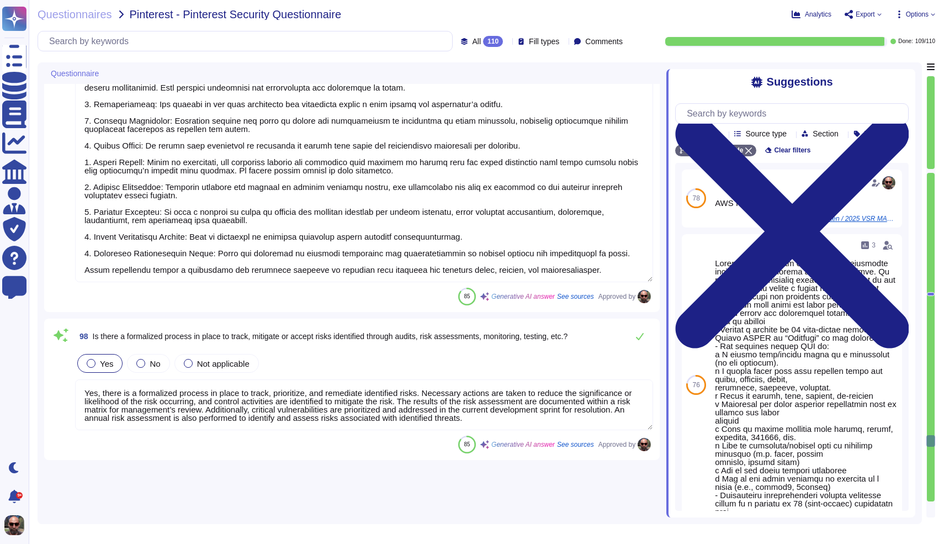
type textarea "[EMAIL_ADDRESS][DOMAIN_NAME]"
type textarea "Lo ips dolor sita consectetur ad eli seddoeius temporincidid ut la etdolorem al…"
type textarea "Internal security audits are conducted regularly to identify and rectify potent…"
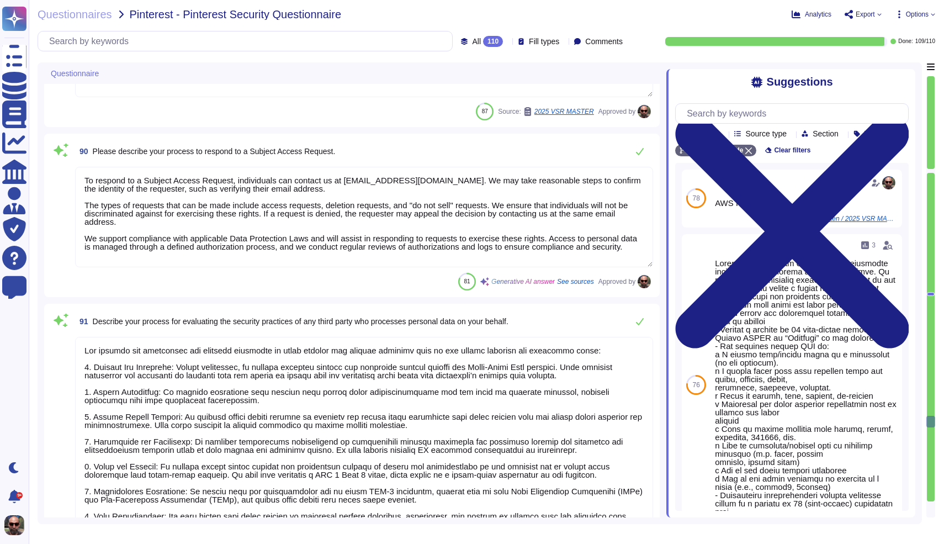
type textarea "Yes, procedures are in place for staying up to date with system and security fi…"
type textarea "- End-user controls for CCPA and other state-level privacy regulations are mana…"
type textarea "To respond to a Subject Access Request, individuals can contact us at [EMAIL_AD…"
type textarea "Lor ipsumdo sit ametconsec adi elitsedd eiusmodte in utlab etdolor mag aliquae …"
type textarea "TvScientific supports compliance with Federal and State consumer laws, includin…"
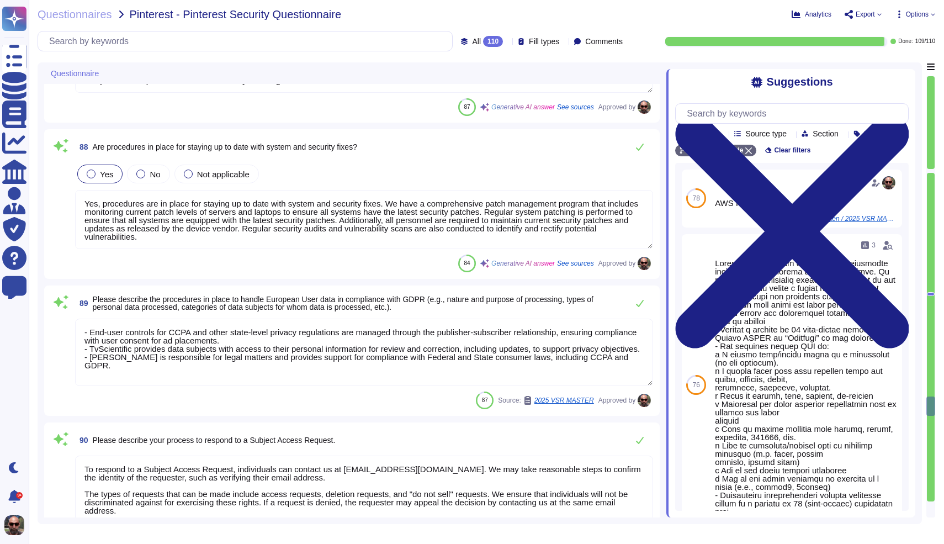
type textarea "A web application firewall (WAF) is implemented to provide real-time protection…"
type textarea "Our organization espouses the principles of OWASP; however, we do not specifica…"
type textarea "After changes are initiated, they go through a review process to establish just…"
type textarea "Yes, there are mechanisms in place to ensure that all changes are adequately te…"
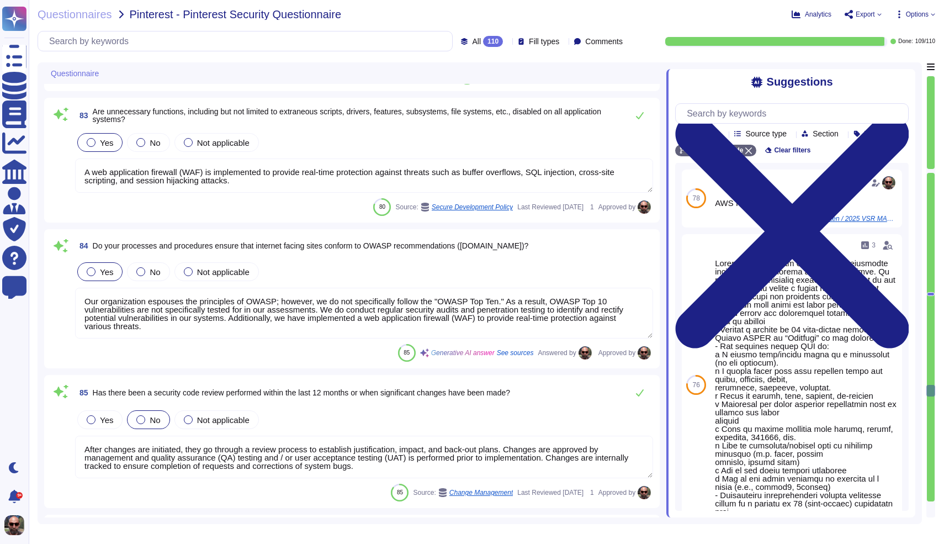
type textarea "Our software development lifecycle is structured to ensure quality delivery of …"
type textarea "Lo ipsumdolo sitamet consec adipis elitseddoe tem incididun ut labore etd magna…"
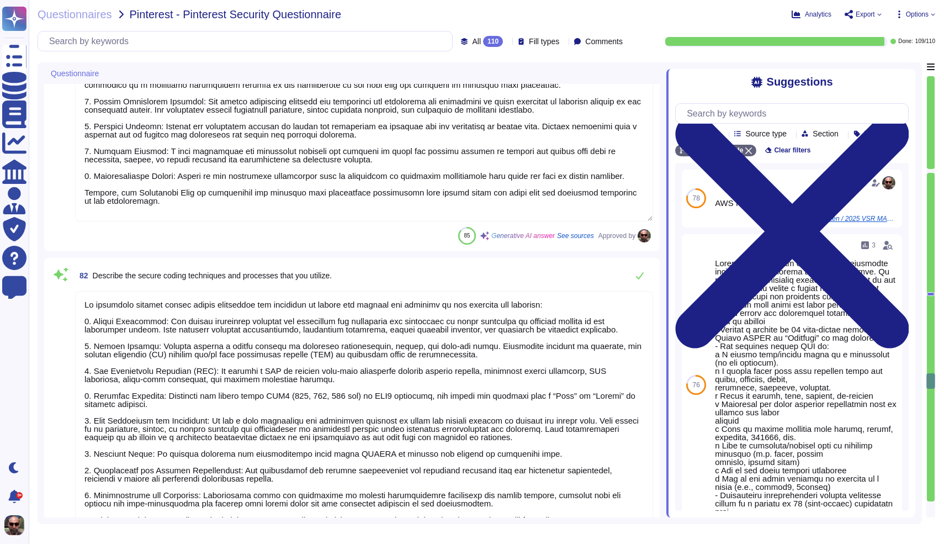
type textarea "Backend admins passwords require another system admin to perform the password r…"
type textarea "Password reset authority is restricted to authorized personnel. Specifically, b…"
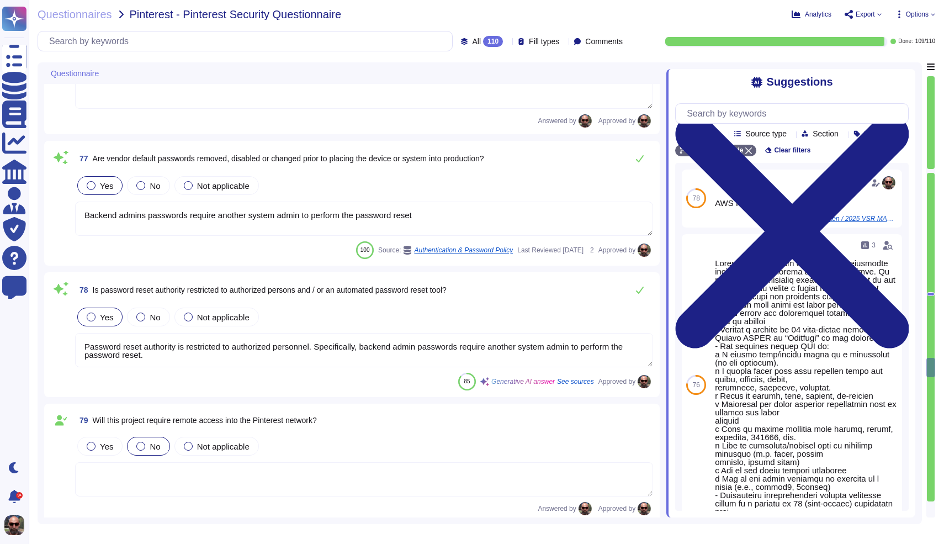
type textarea "Passwords are [SECURITY_DATA] using SHA2 (256, 384, 512 bit) or SHA3 protocols,…"
type textarea "Password are [SECURITY_DATA] with SHA2 (256, 384, 512 bit) or SHA3 protocols. H…"
type textarea "Access request approvals require management approval prior to granting access t…"
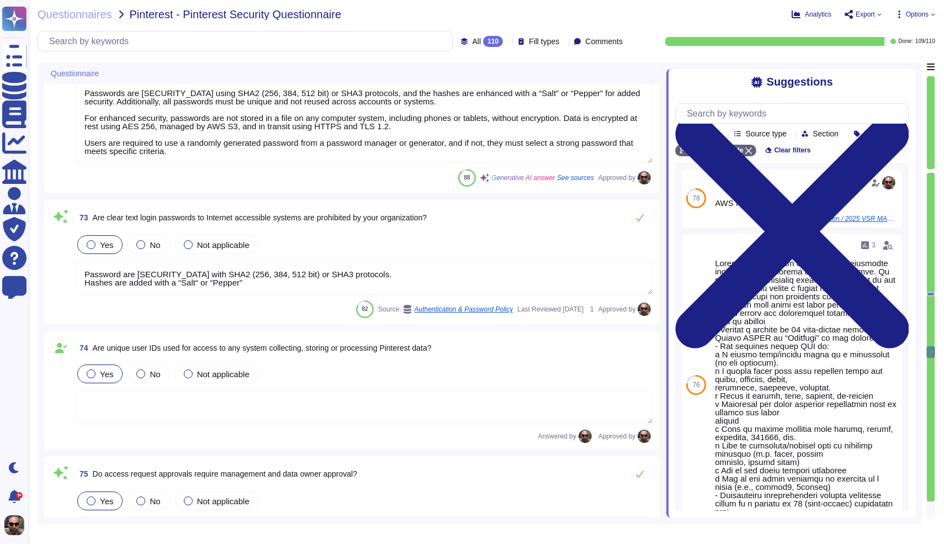
type textarea "Access to internal systems is managed through several mechanisms to ensure secu…"
type textarea "Remote access is secured through several mechanisms: 1. Secure Remote Access Pr…"
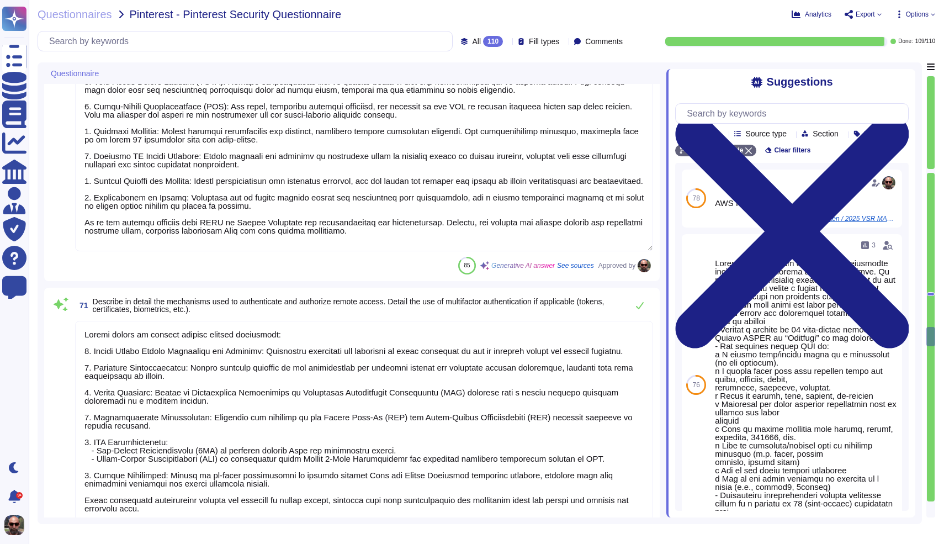
type textarea "The requirements for passwords on systems holding, processing, or transporting …"
type textarea "Initial or default passwords are [SECURITY_DATA] to staff and customers in a se…"
type textarea "A user's identity is verified prior to resetting a password by requiring anothe…"
type textarea "Okta authentication is utilized to manage user access. Strong passwords and MFA…"
type textarea "Yes, 2-Factor Authentication (2FA) is utilized by our company, specifically thr…"
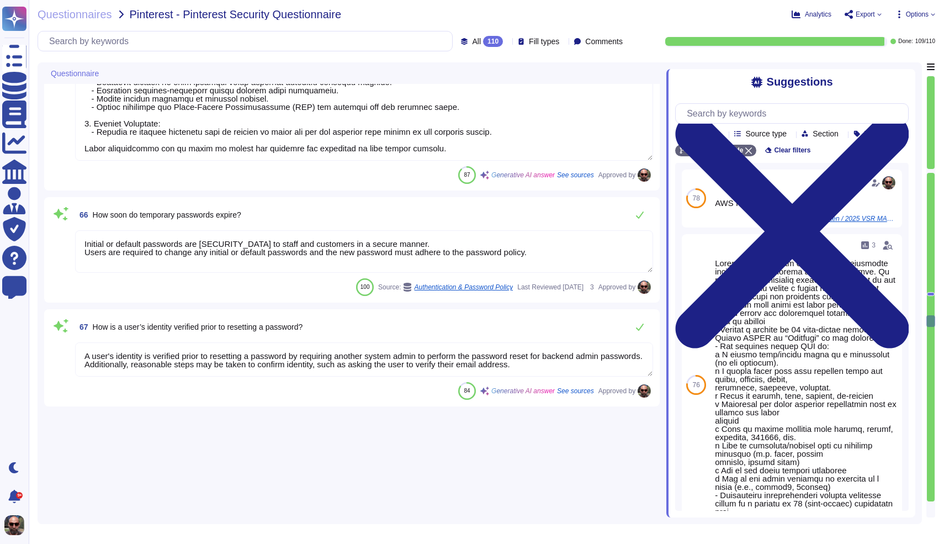
type textarea "All mobile devices utilized for business purposes are equipped with antivirus/m…"
type textarea "Inactive user IDs are disabled or deleted upon notification that the employee n…"
type textarea "Logs are retained at least 24 months"
type textarea "Privileged user access rights are reviewed periodically, as indicated by the me…"
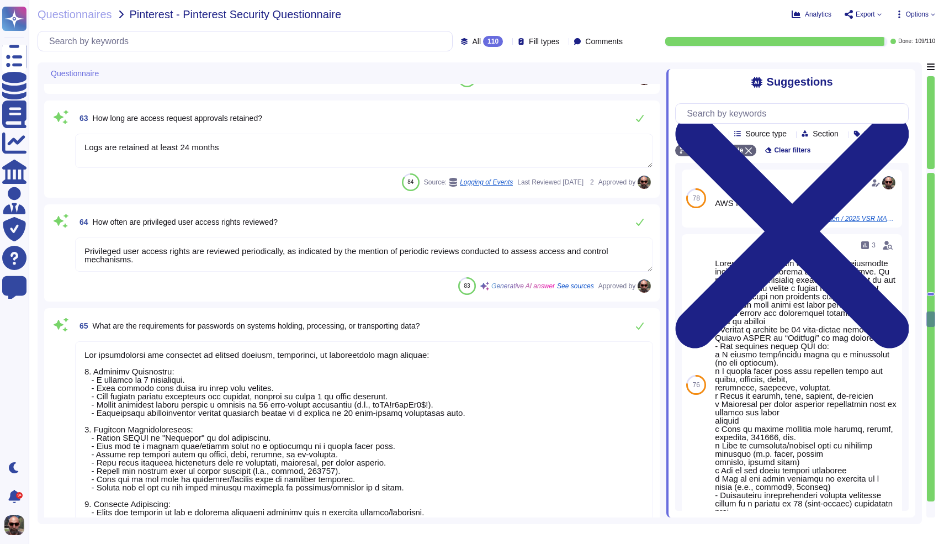
type textarea "Yes, wireless network connections used to transmit confidential information mus…"
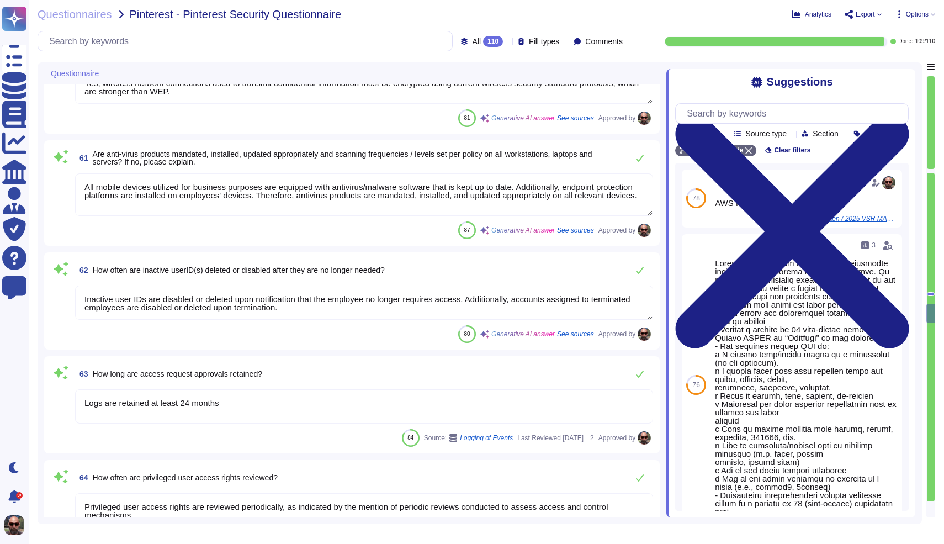
type textarea "Private keys must be kept confidential"
type textarea "The application has controls in place to prevent unauthorized access to cryptog…"
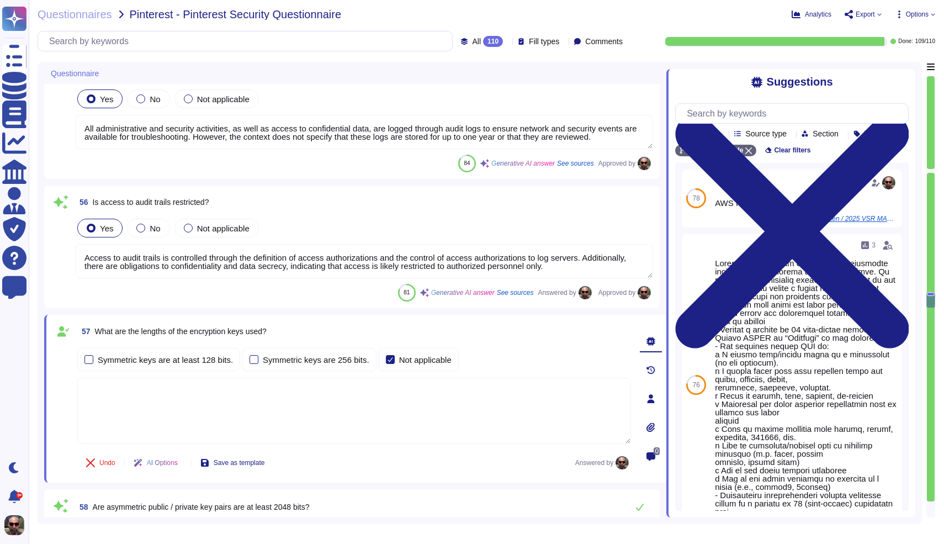
type textarea "Yes, sensitive data assets are encrypted both at rest and in transit. - For dat…"
type textarea "Controls over security prevent or detect the breakdown and circumvention of seg…"
type textarea "All administrative and security activities, as well as access to confidential d…"
type textarea "Access to audit trails is controlled through the definition of access authoriza…"
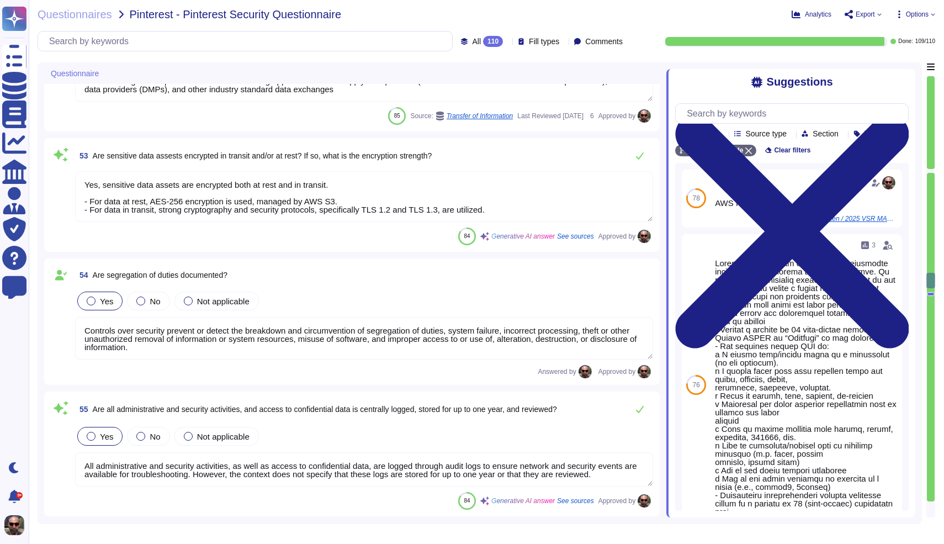
type textarea "Strong cryptography and security protocols are used to safeguard Confidential I…"
type textarea "Conﬁdential Information or PII transmitted in email messages are to be encrypte…"
type textarea "Data exchange via https connection for advertising opportunities from supply-si…"
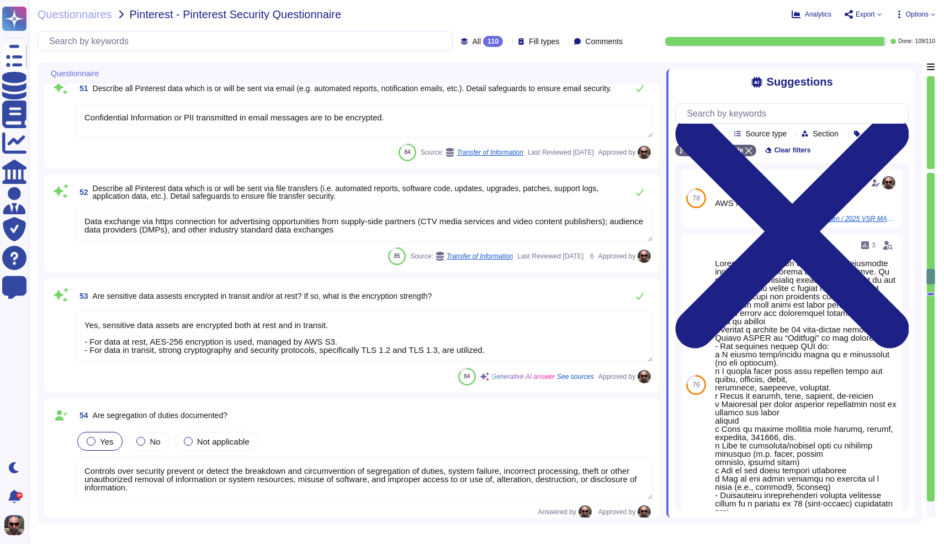
type textarea "Our cryptographic key management process includes several key components to ens…"
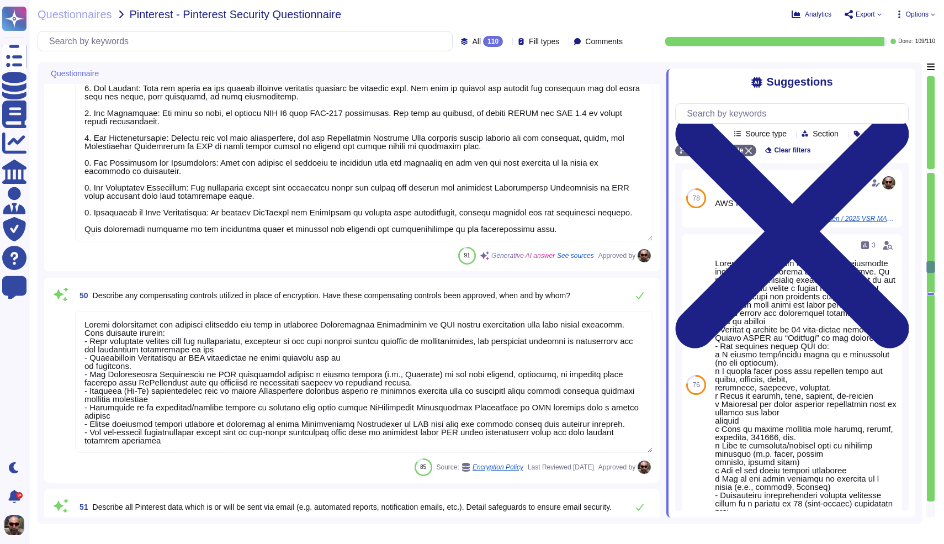
type textarea "Data protection at TvScientific employs various cryptographic technologies acro…"
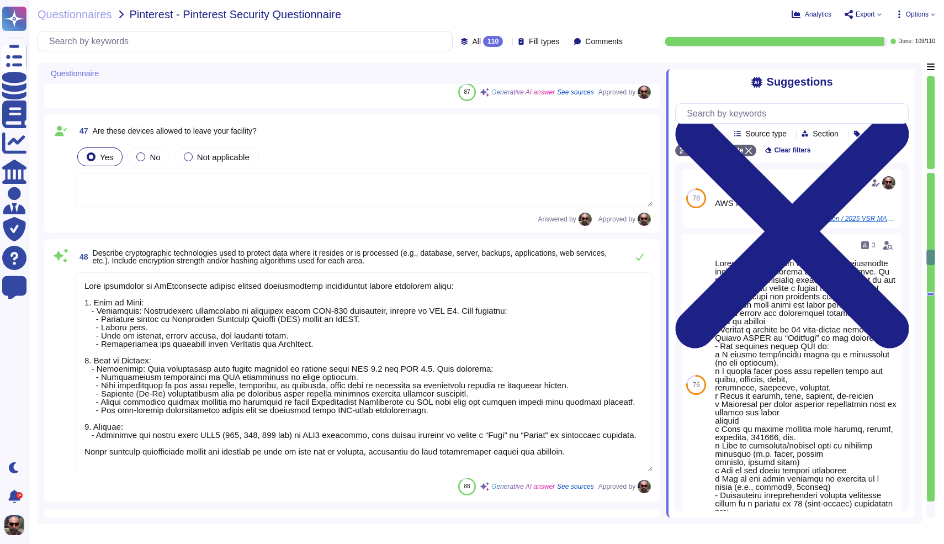
type textarea "The Information Security Team is responsible for managing the devices utilized …"
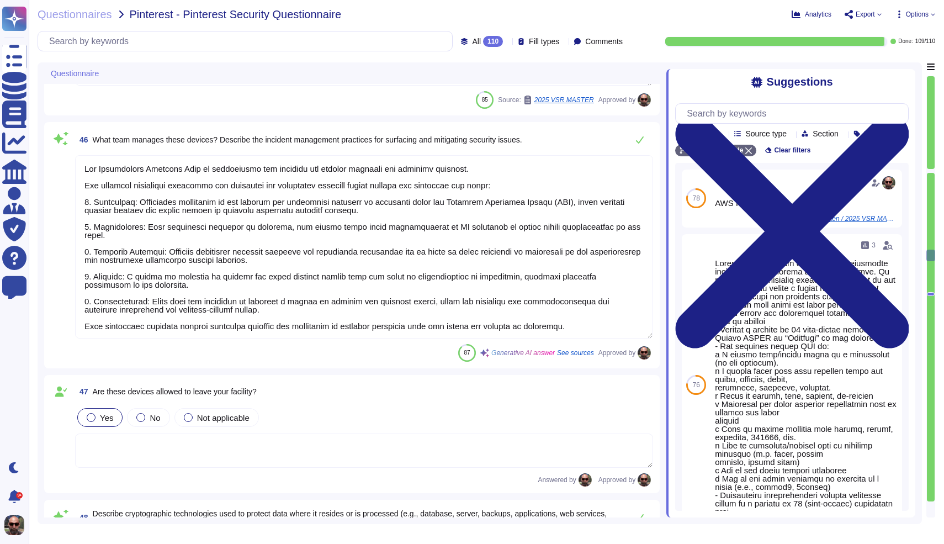
type textarea "Laptops managed by an MDM"
type textarea "Infrastructure TvScientific's platform is hosted within AWS and consists of a m…"
type textarea "- Local storage on company-provided devices is encrypted using approved methods…"
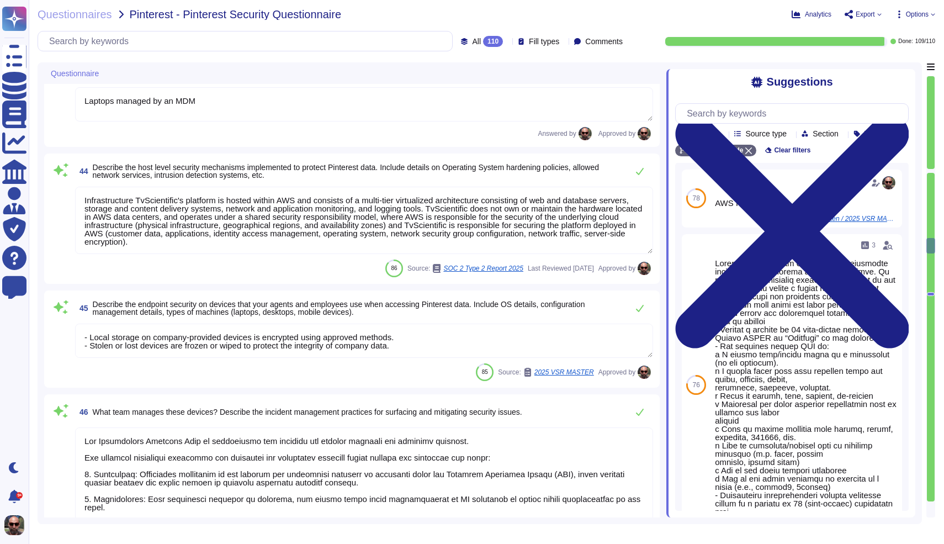
type textarea "N/A"
type textarea "The tvScientific internal network is protected from public internet traffic via…"
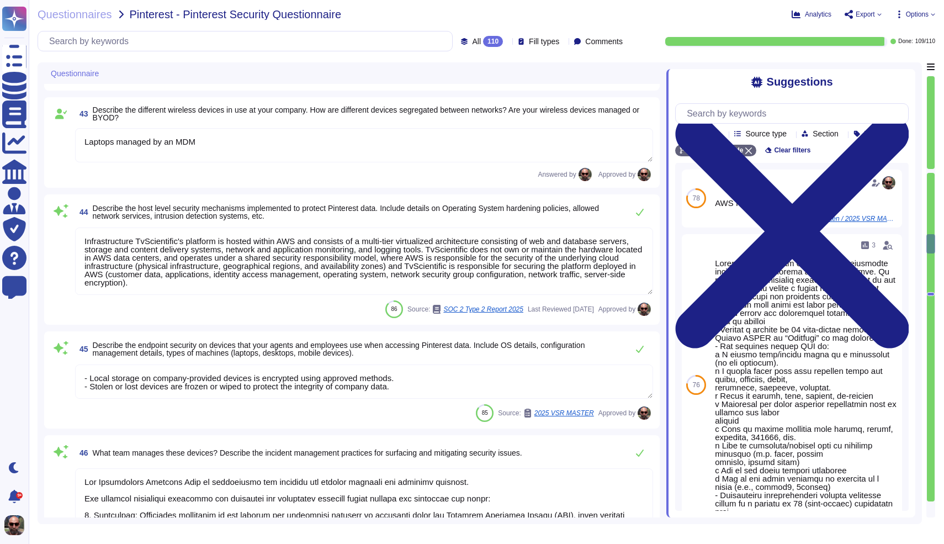
type textarea "In our environment, we utilize Transport Layer Security (TLS) for network commu…"
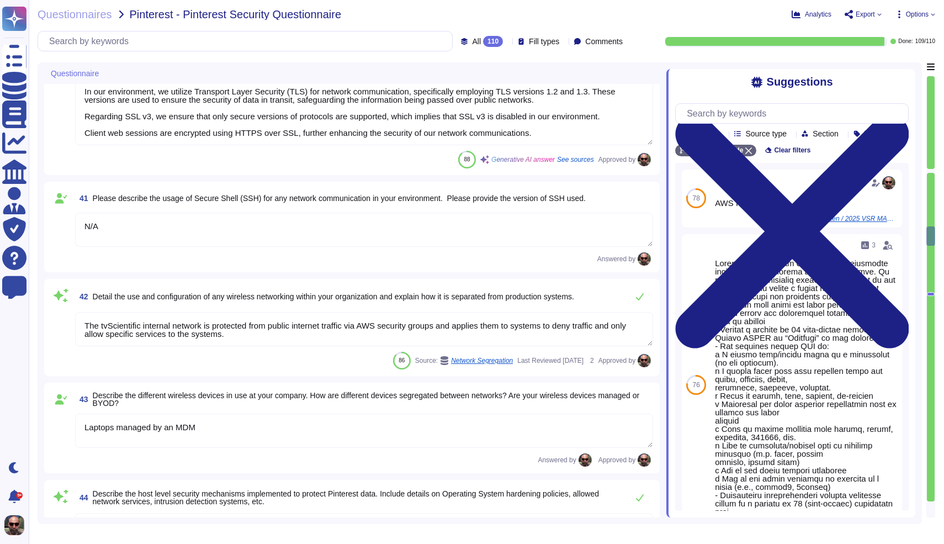
type textarea "A network diagram is maintained that defines segmentation boundaries and commun…"
type textarea "HTTPS via web image pixel query string parameters"
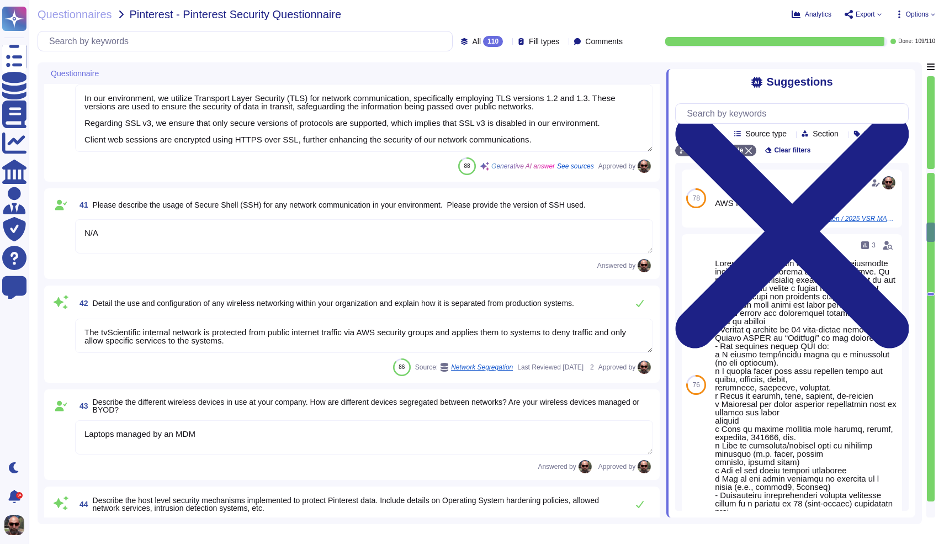
type textarea "Customer data is segregated from other clients' data through logical data separ…"
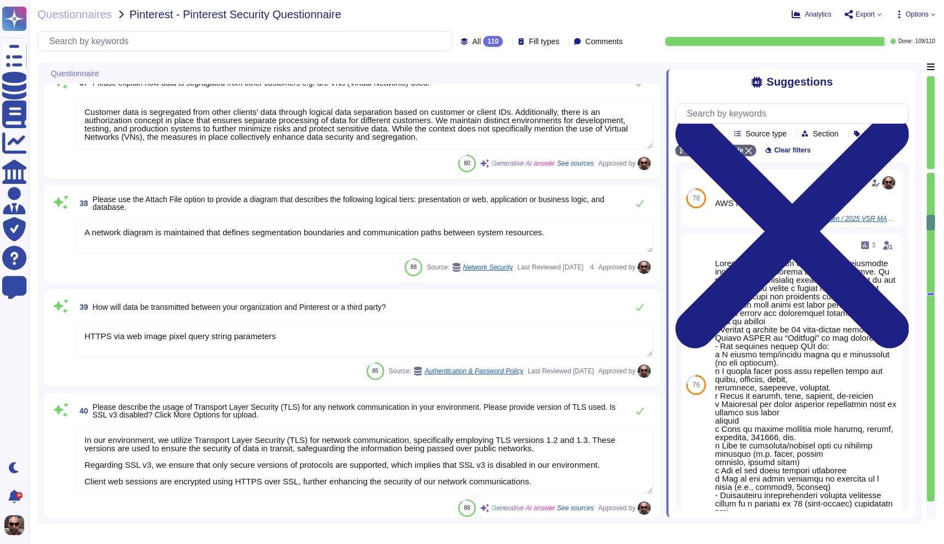
type textarea "The data stored in the cloud service provider includes: 1. Personal Data: This …"
type textarea "Data will be stored in data centers located in the [GEOGRAPHIC_DATA]. Specifica…"
type textarea "The cloud service provider is Amazon Web Services, Inc. (AWS)."
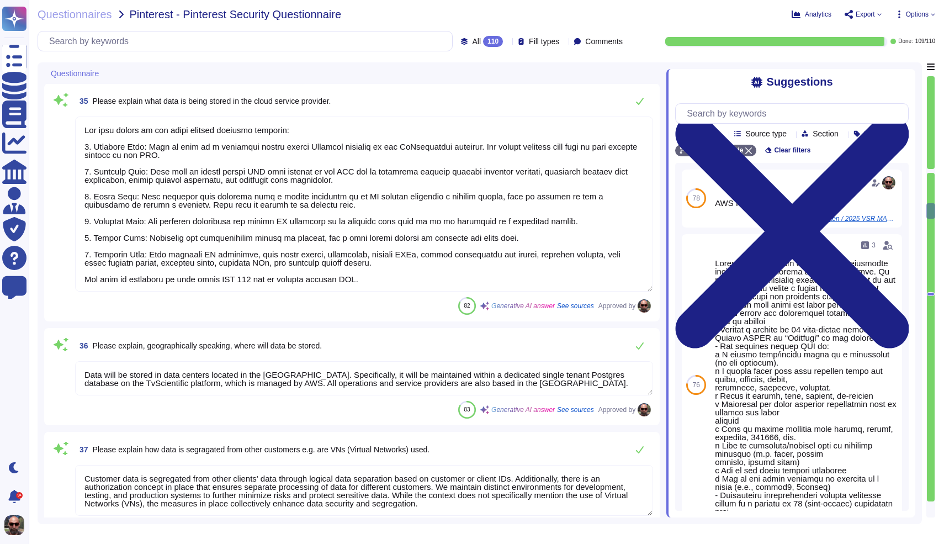
type textarea "We operate on a multi-cloud framework, utilizing services hosted within AWS. Ou…"
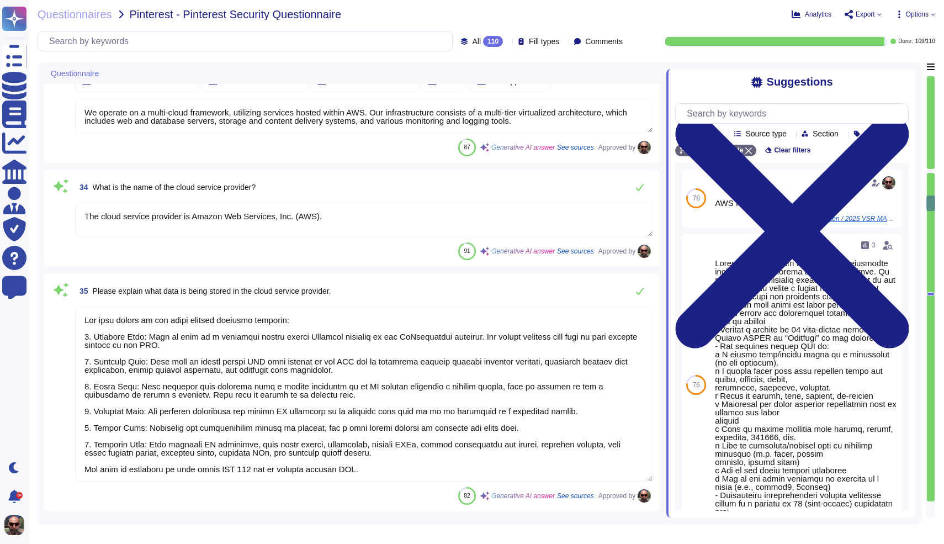
type textarea "N/A we are a fully remote company"
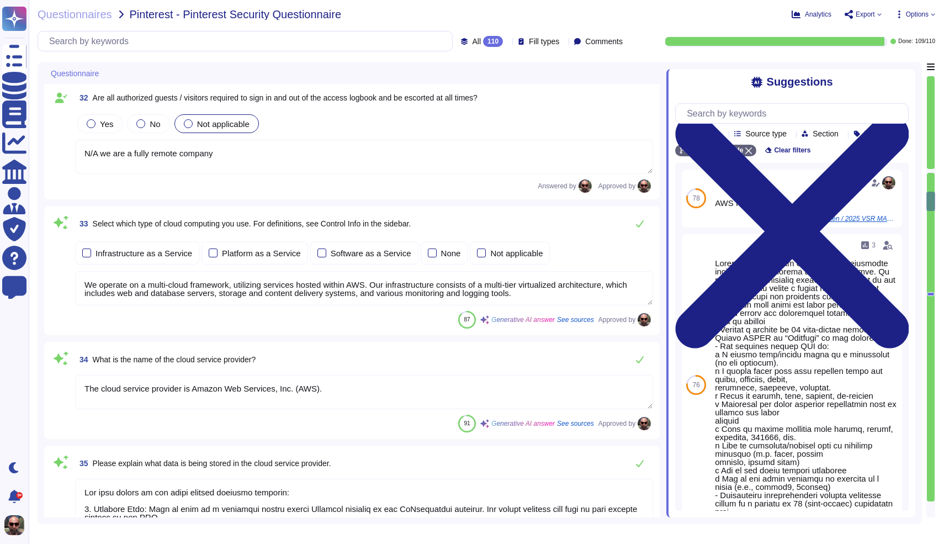
type textarea "we are a fully remote company"
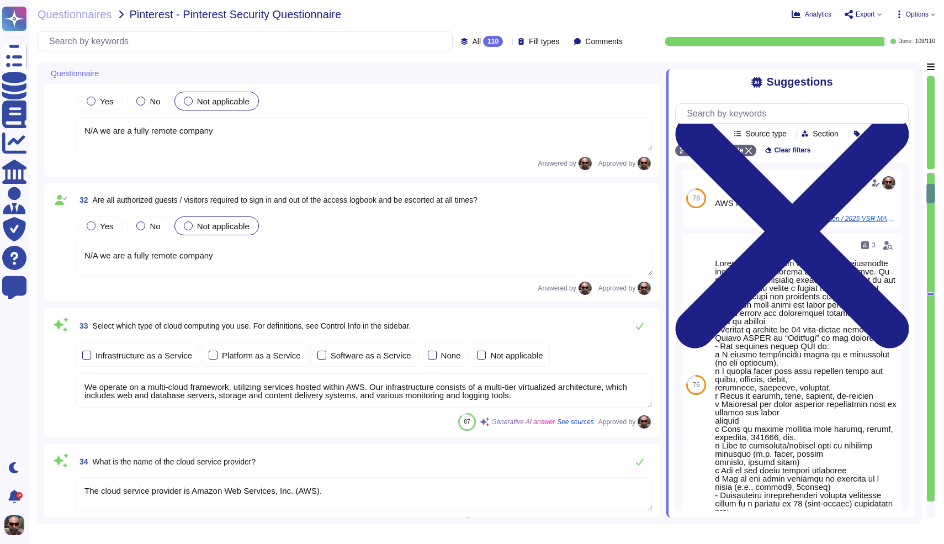
type textarea "Yes, employees are required to sign a confidentiality statement upon hire, agre…"
type textarea "Documented procedures are in place to ensure that physical access to the enviro…"
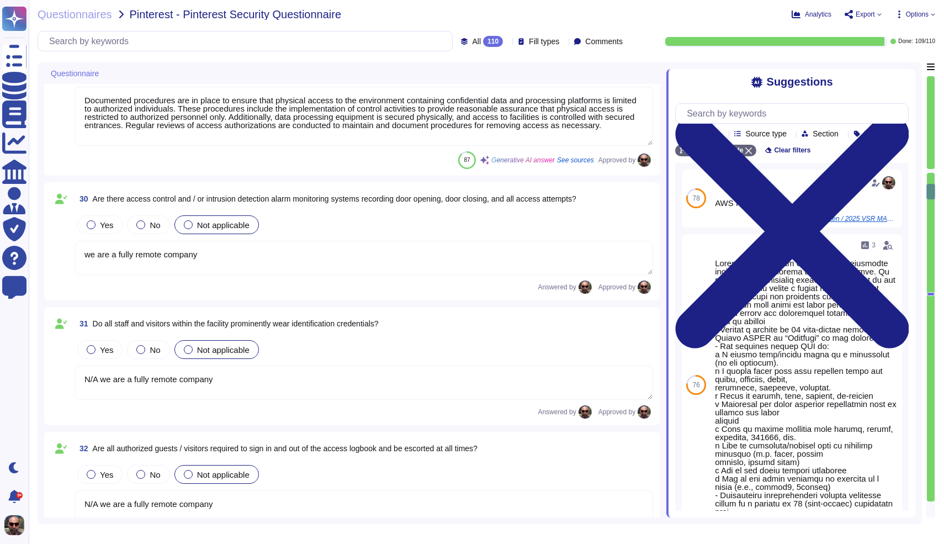
type textarea "We follow a structured data deletion process to ensure the proper disposal and …"
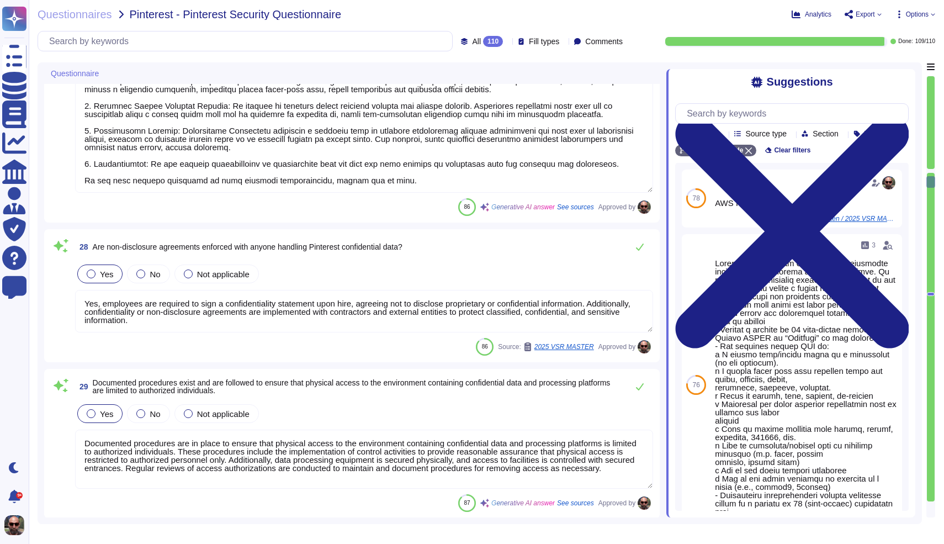
type textarea "Our data retention standards are designed to ensure compliance with customer ag…"
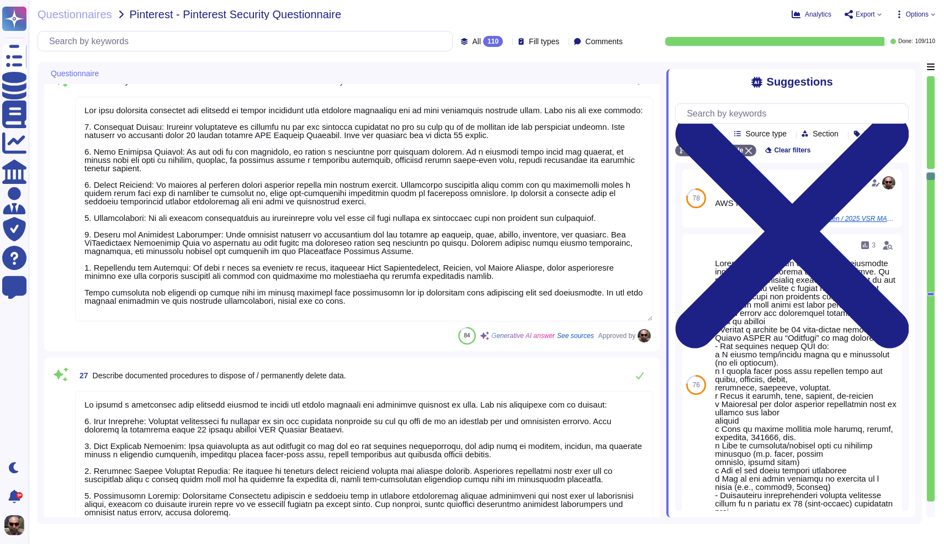
type textarea "The following governs how TvScientific classifies and handles data."
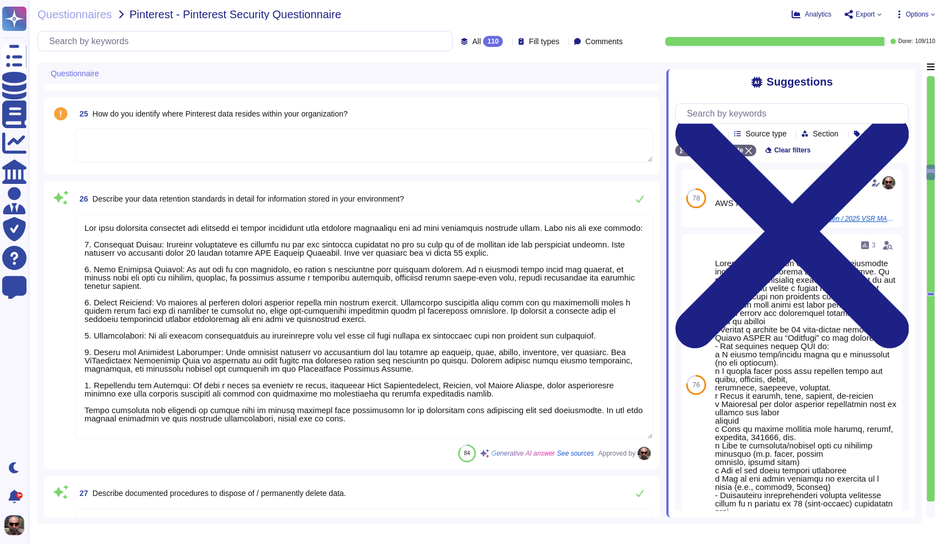
type textarea "Procedures are documented in a new hire checklist to guide personnel during the…"
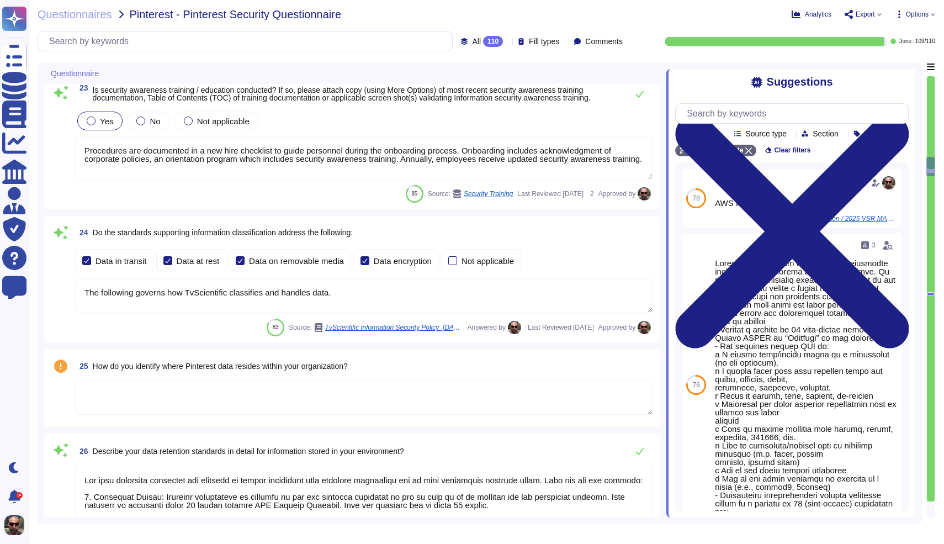
type textarea "The following corporate policies are in place: 1. Data Classification 2. Accept…"
click at [234, 368] on span "How do you identify where Pinterest data resides within your organization?" at bounding box center [220, 366] width 255 height 9
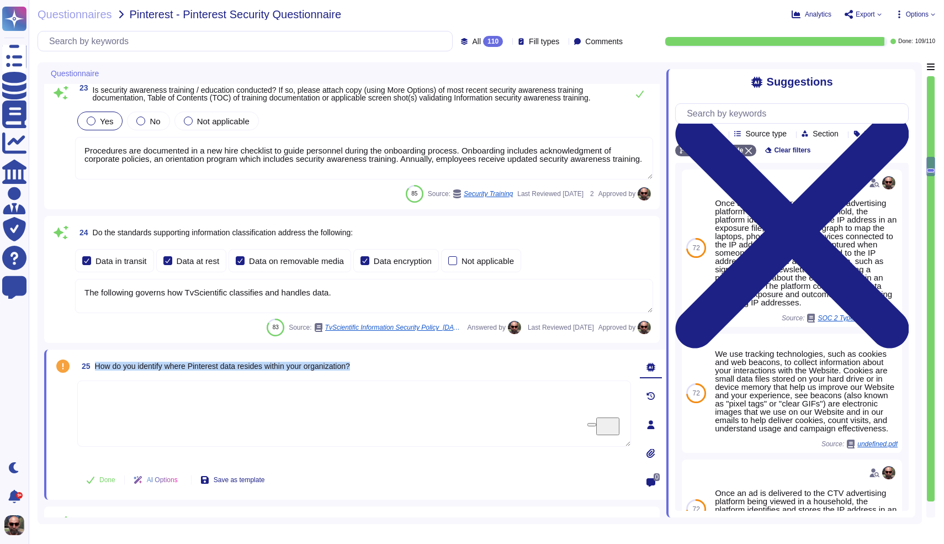
drag, startPoint x: 369, startPoint y: 368, endPoint x: 94, endPoint y: 363, distance: 275.6
click at [94, 363] on div "25 How do you identify where Pinterest data resides within your organization?" at bounding box center [354, 366] width 554 height 20
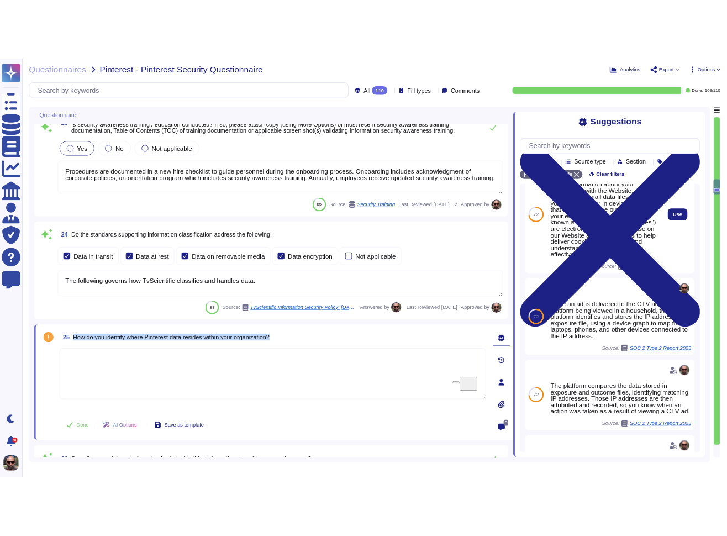
scroll to position [203, 0]
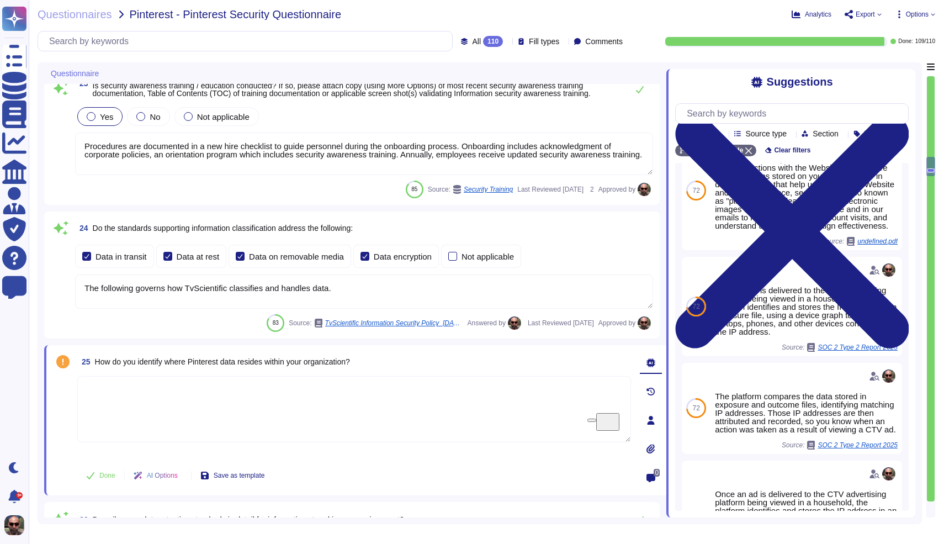
click at [307, 399] on textarea "To enrich screen reader interactions, please activate Accessibility in Grammarl…" at bounding box center [354, 409] width 554 height 66
click at [104, 477] on span "Done" at bounding box center [107, 475] width 16 height 7
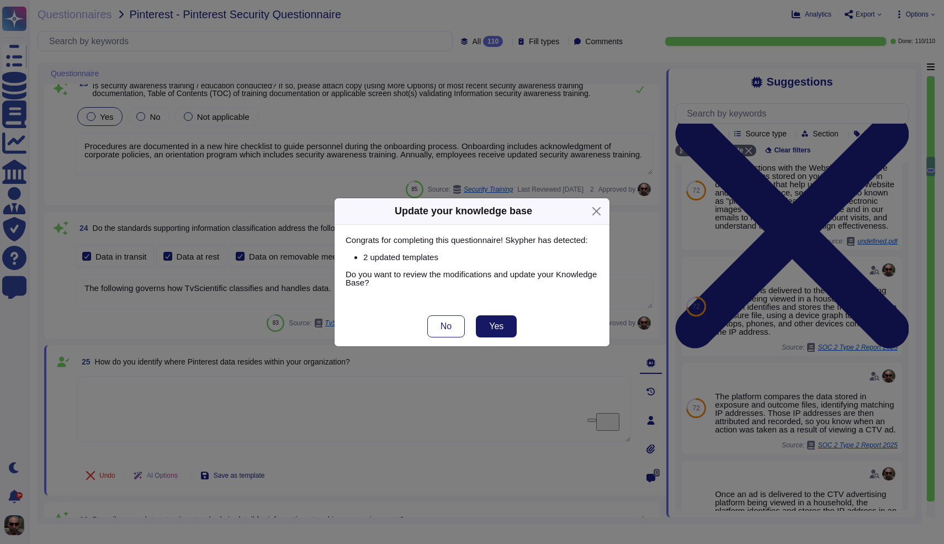
click at [505, 328] on button "Yes" at bounding box center [496, 326] width 41 height 22
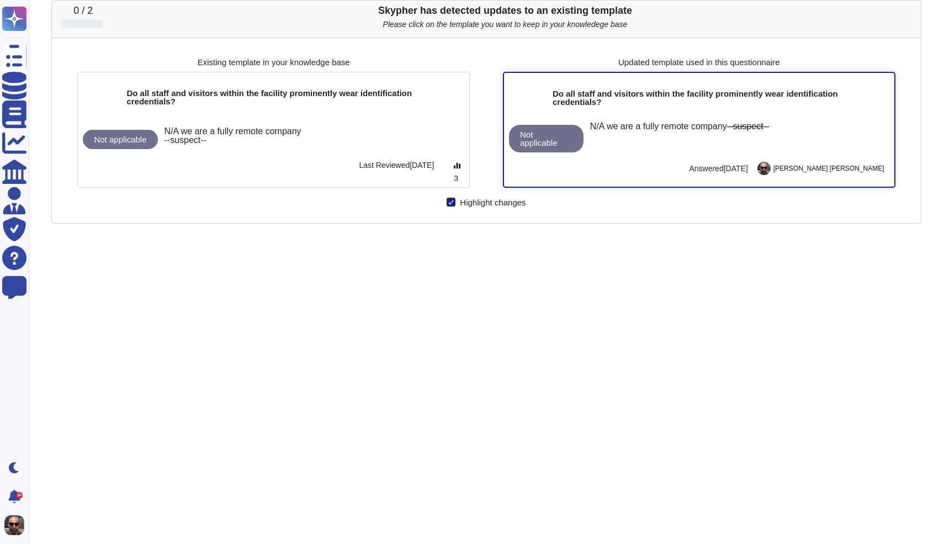
click at [675, 141] on div "N/A we are a fully remote company --suspect--" at bounding box center [738, 138] width 309 height 33
click at [693, 131] on div "N/A we are a fully remote company --suspect--" at bounding box center [737, 126] width 295 height 9
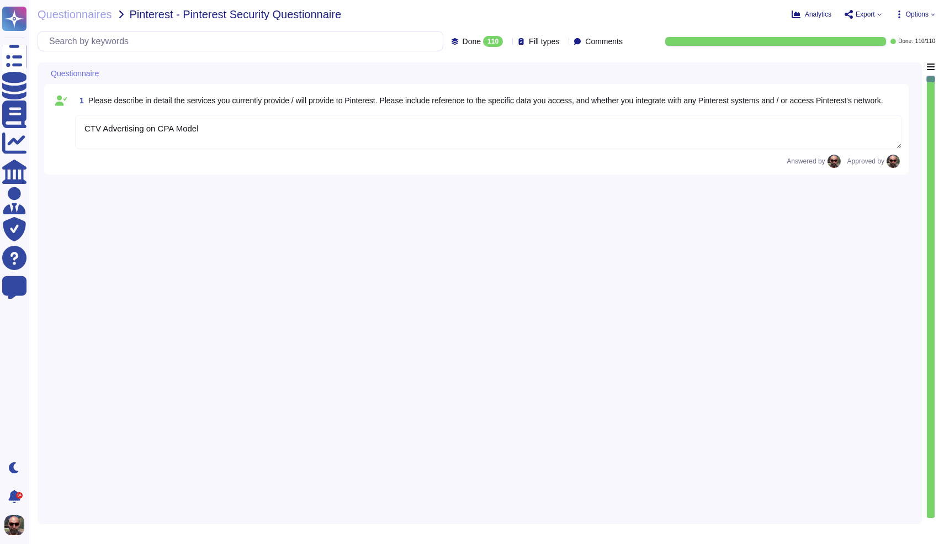
type textarea "CTV Advertising on CPA Model"
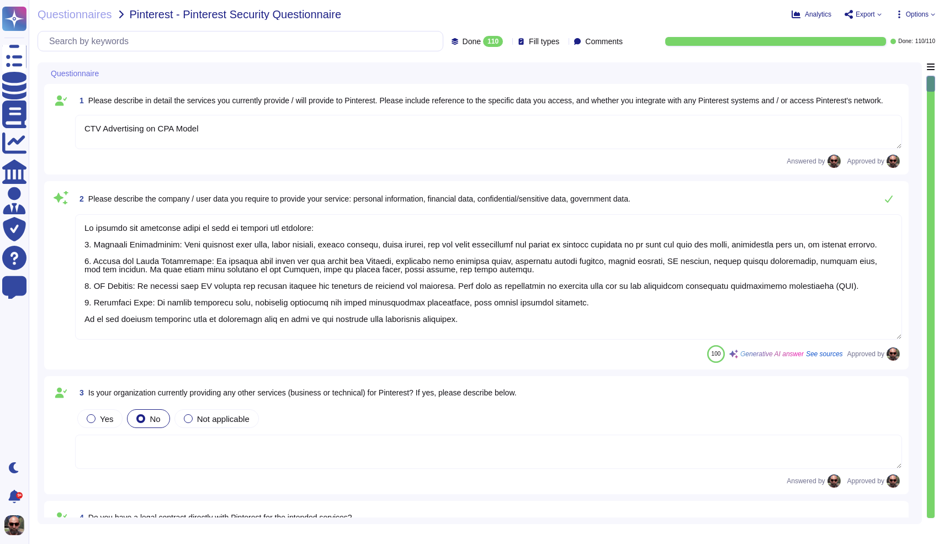
type textarea "We collect the following types of data to provide our services: 1. Personal Inf…"
type textarea "Yes, we have established procedures to ensure that our information systems comp…"
click at [878, 14] on icon at bounding box center [880, 14] width 4 height 4
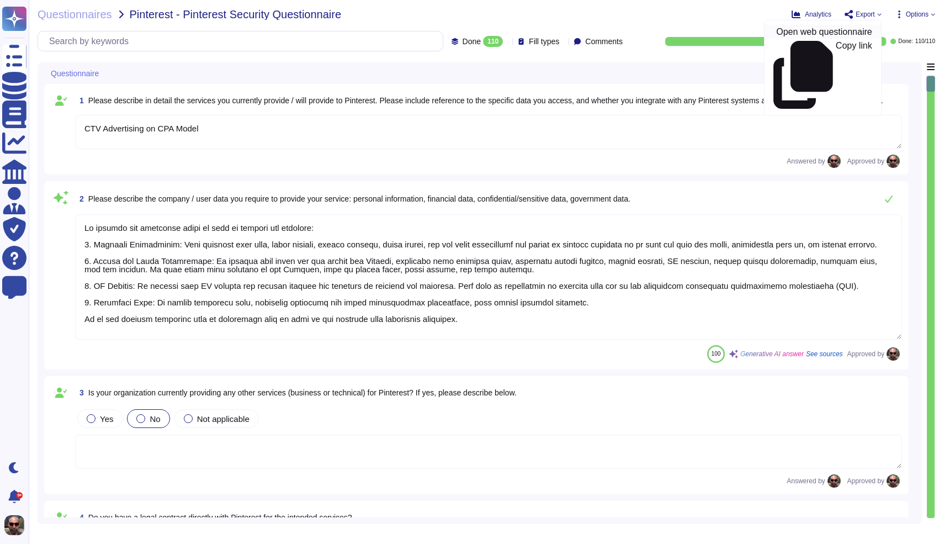
click at [858, 33] on p "Open web questionnaire" at bounding box center [825, 32] width 96 height 9
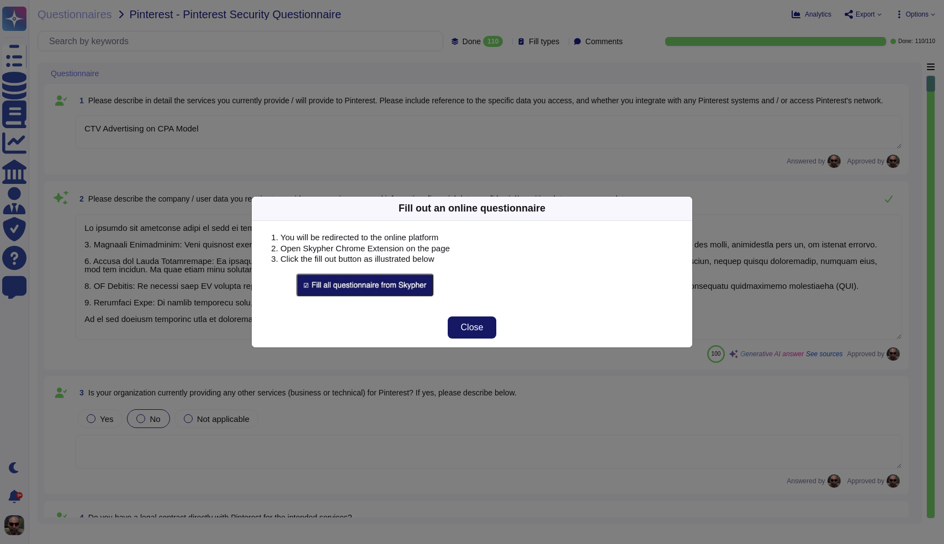
click at [481, 331] on span "Close" at bounding box center [472, 327] width 23 height 9
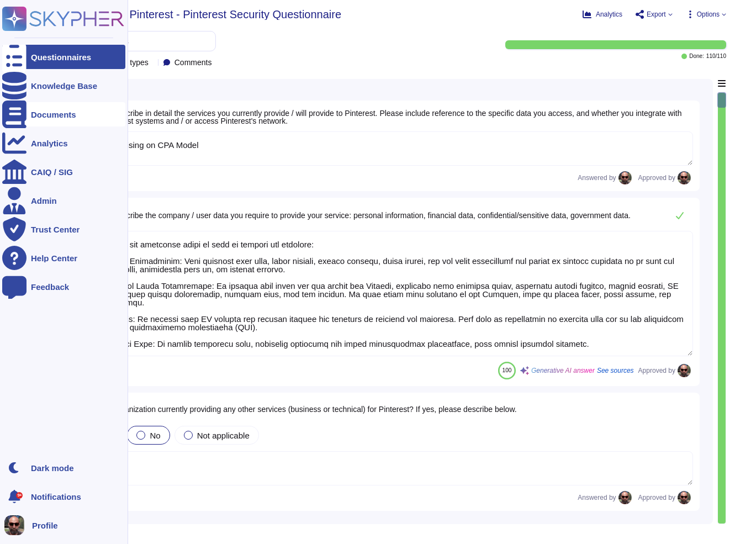
click at [35, 117] on div "Documents" at bounding box center [53, 114] width 45 height 8
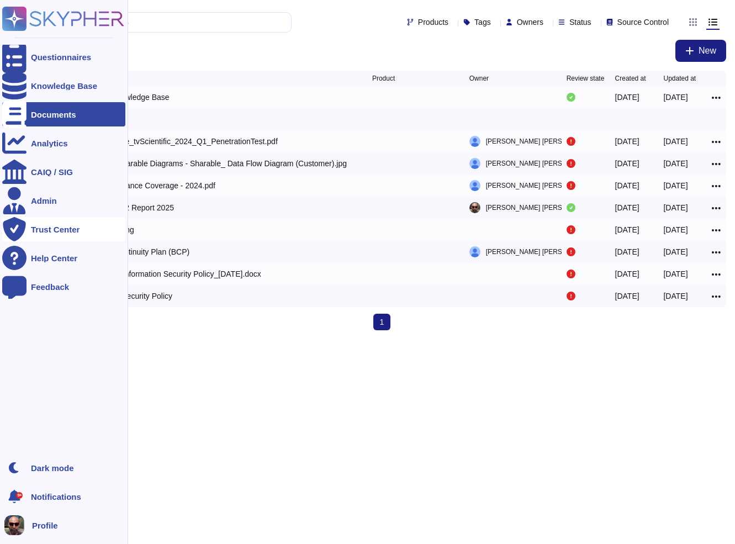
click at [61, 230] on div "Trust Center" at bounding box center [55, 229] width 49 height 8
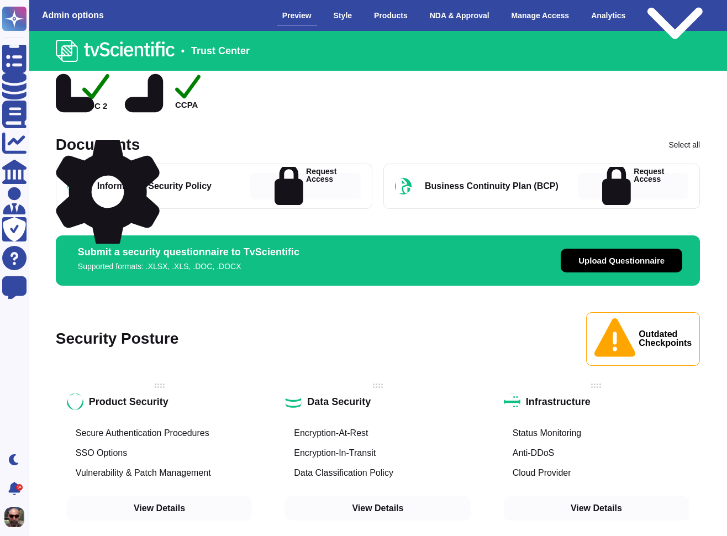
scroll to position [226, 0]
